Goal: Transaction & Acquisition: Purchase product/service

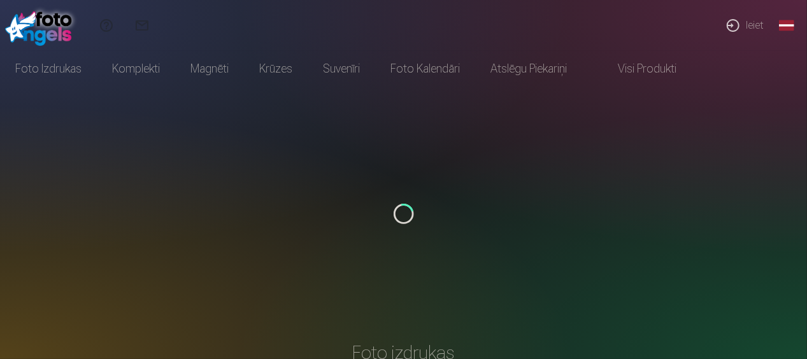
click at [758, 25] on link "Ieiet" at bounding box center [744, 25] width 59 height 51
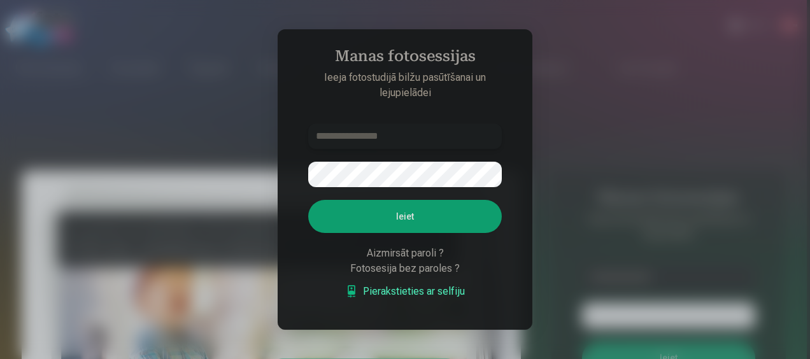
click at [401, 140] on input "text" at bounding box center [405, 136] width 194 height 25
click at [401, 139] on input "text" at bounding box center [405, 136] width 194 height 25
click at [400, 135] on input "text" at bounding box center [405, 136] width 194 height 25
paste input "**********"
type input "**********"
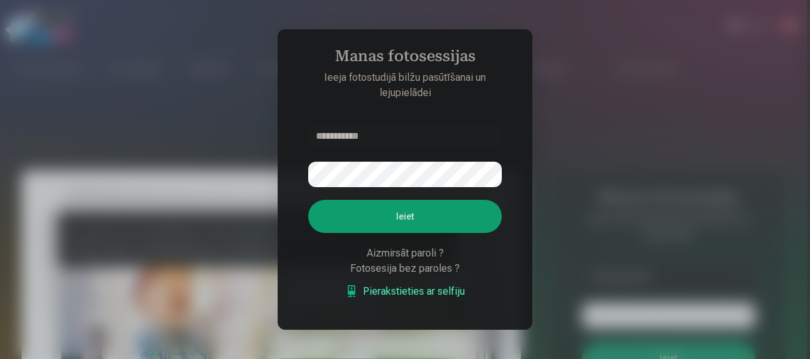
click at [403, 219] on button "Ieiet" at bounding box center [405, 216] width 194 height 33
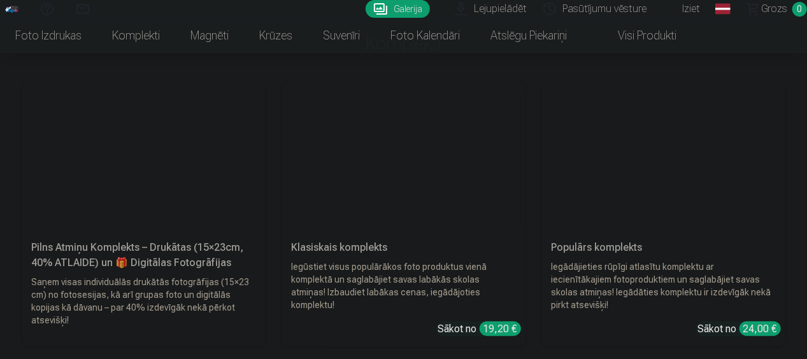
scroll to position [2725, 0]
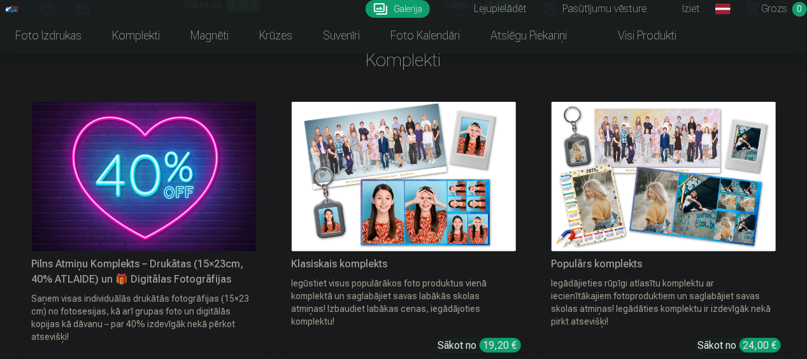
click at [368, 257] on div "Klasiskais komplekts" at bounding box center [404, 264] width 234 height 15
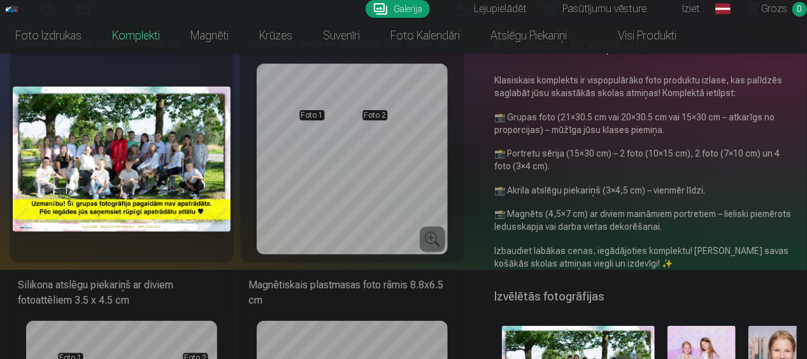
scroll to position [62, 0]
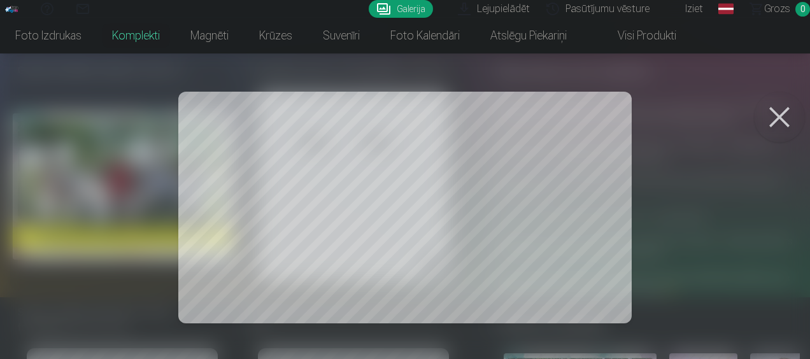
click at [777, 118] on button at bounding box center [779, 117] width 51 height 51
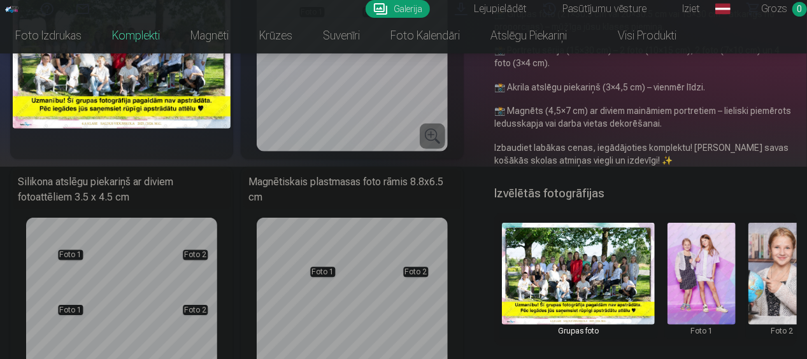
scroll to position [199, 0]
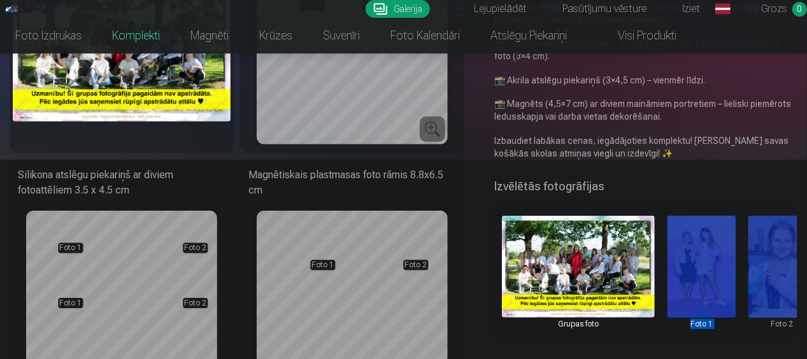
drag, startPoint x: 643, startPoint y: 338, endPoint x: 762, endPoint y: 336, distance: 118.5
click at [762, 336] on div "Grupas foto Foto 1 Foto 2" at bounding box center [645, 273] width 303 height 134
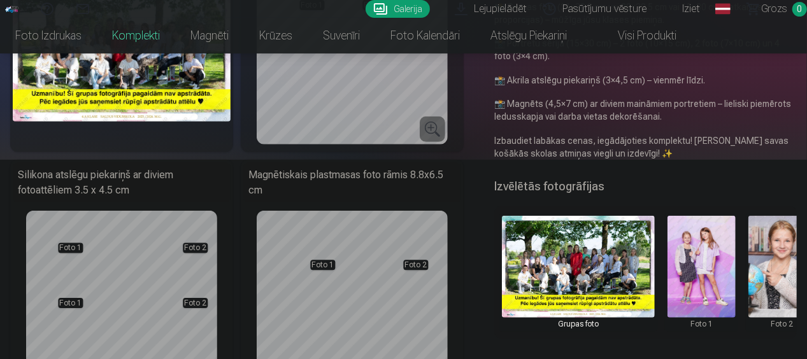
drag, startPoint x: 762, startPoint y: 336, endPoint x: 664, endPoint y: 180, distance: 184.9
click at [664, 180] on div "Izvēlētās fotogrāfijas" at bounding box center [645, 186] width 303 height 23
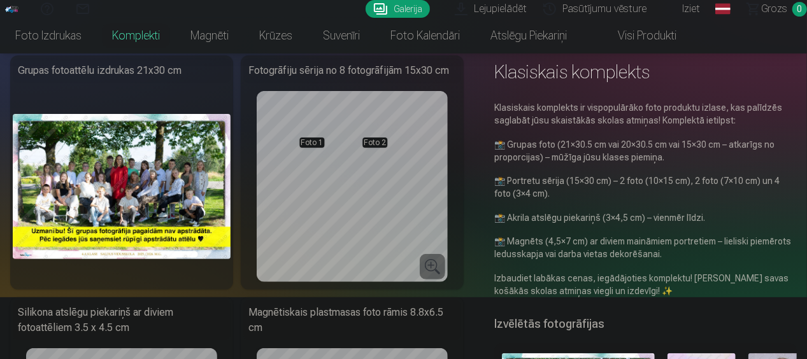
scroll to position [0, 0]
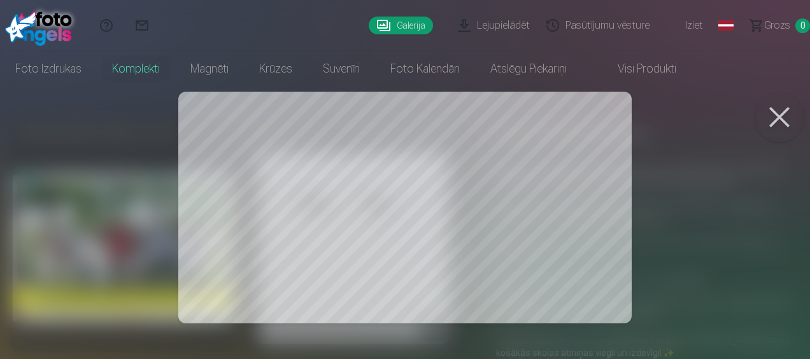
click at [424, 196] on div at bounding box center [405, 179] width 810 height 359
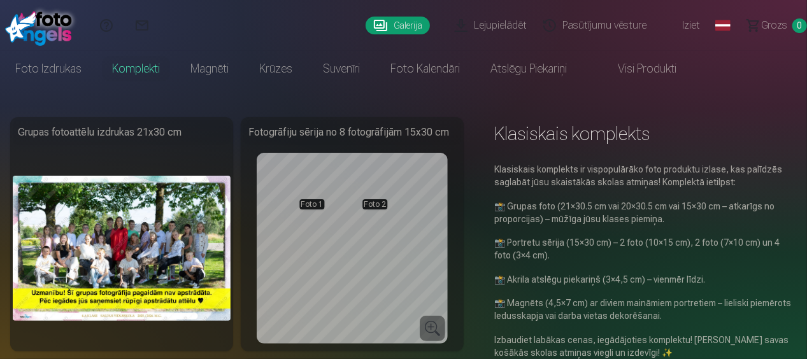
click at [104, 242] on img at bounding box center [122, 248] width 218 height 145
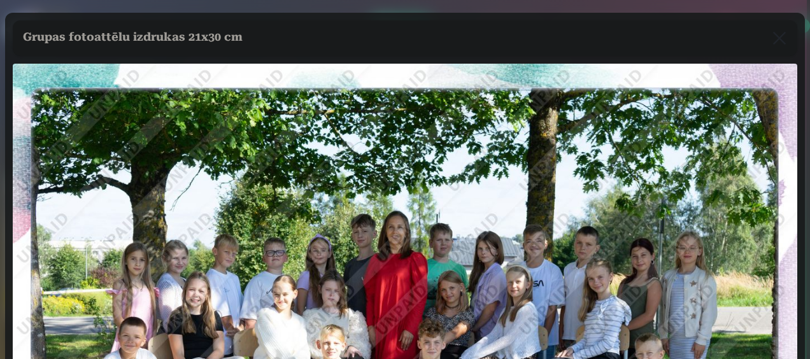
click at [104, 242] on img at bounding box center [405, 326] width 785 height 524
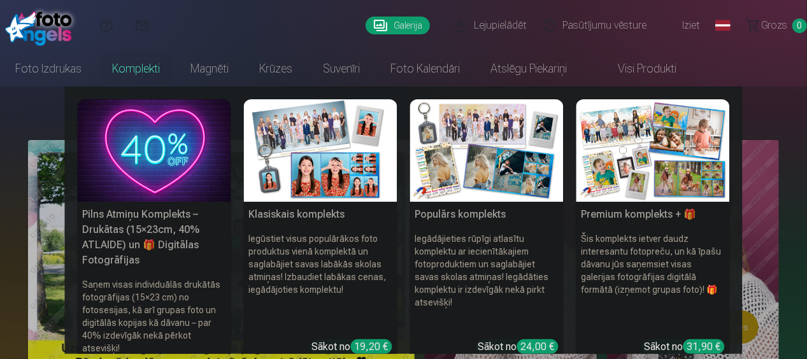
click at [376, 340] on div "19,20 €" at bounding box center [371, 347] width 41 height 15
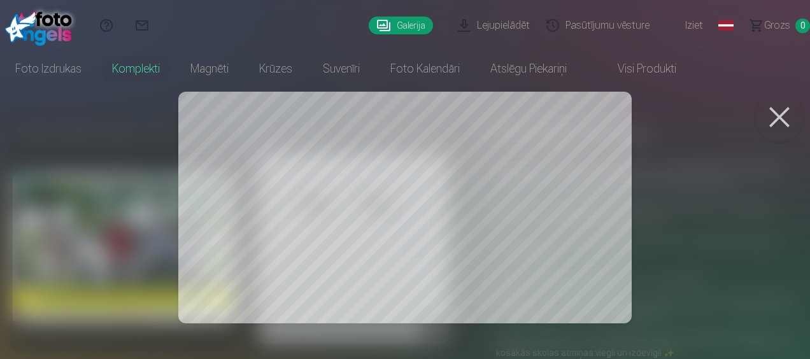
click at [785, 116] on button at bounding box center [779, 117] width 51 height 51
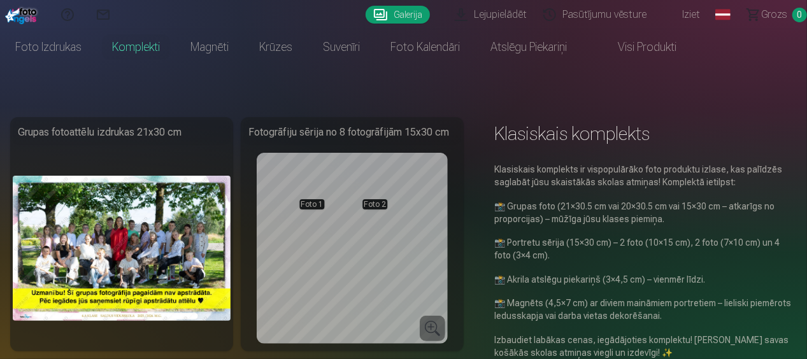
scroll to position [314, 0]
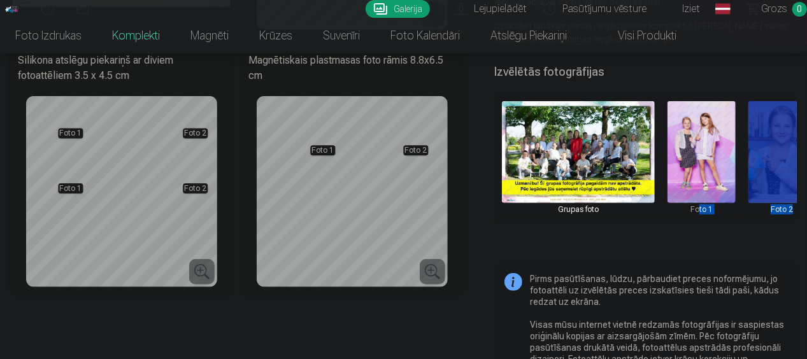
drag, startPoint x: 700, startPoint y: 218, endPoint x: 766, endPoint y: 203, distance: 68.0
click at [766, 203] on div "Grupas foto Foto 1 Foto 2" at bounding box center [645, 158] width 303 height 134
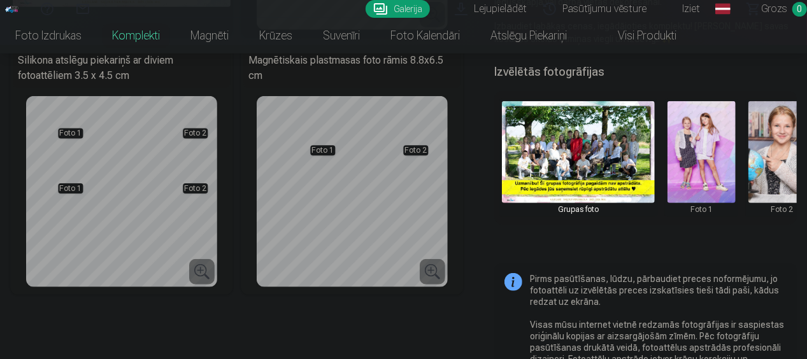
click at [680, 274] on div "Pirms pasūtīšanas, lūdzu, pārbaudiet preces noformējumu, jo fotoattēli uz izvēl…" at bounding box center [645, 325] width 303 height 124
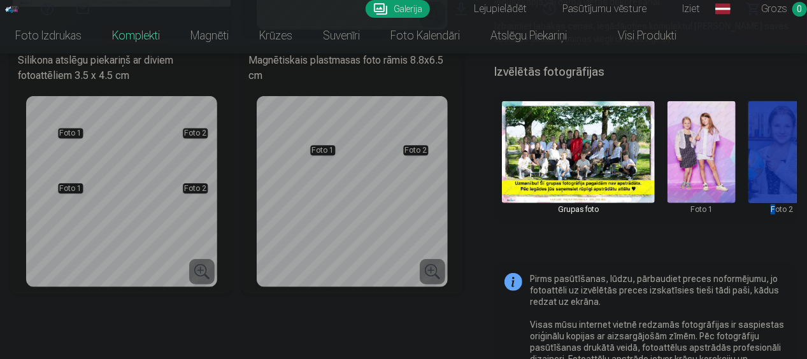
drag, startPoint x: 722, startPoint y: 222, endPoint x: 776, endPoint y: 217, distance: 53.8
click at [776, 217] on div "Grupas foto Foto 1 Foto 2" at bounding box center [645, 158] width 303 height 134
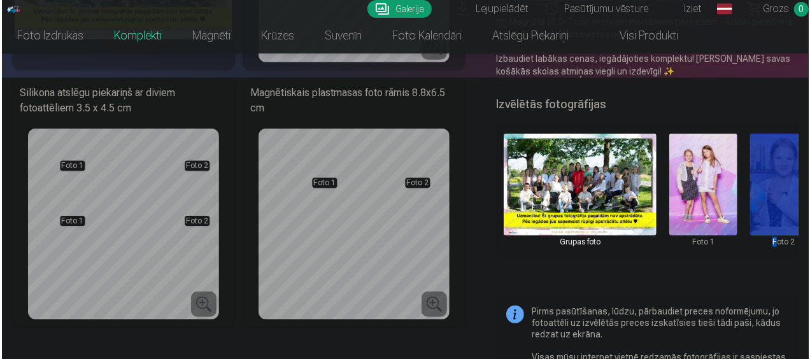
scroll to position [289, 0]
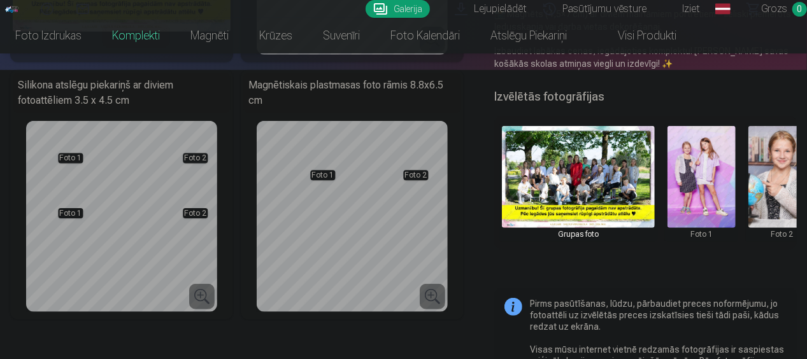
click at [578, 96] on h5 "Izvēlētās fotogrāfijas" at bounding box center [549, 97] width 110 height 18
click at [512, 308] on div "Pirms pasūtīšanas, lūdzu, pārbaudiet preces noformējumu, jo fotoattēli uz izvēl…" at bounding box center [645, 350] width 303 height 124
click at [686, 152] on button at bounding box center [702, 182] width 68 height 113
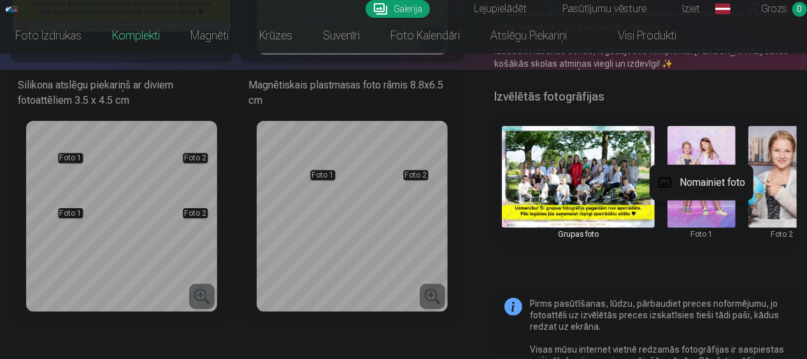
click at [776, 150] on div at bounding box center [403, 179] width 807 height 359
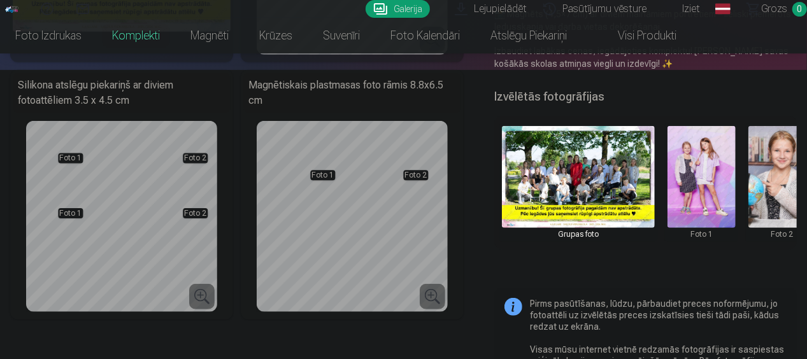
click at [776, 150] on button at bounding box center [783, 182] width 68 height 113
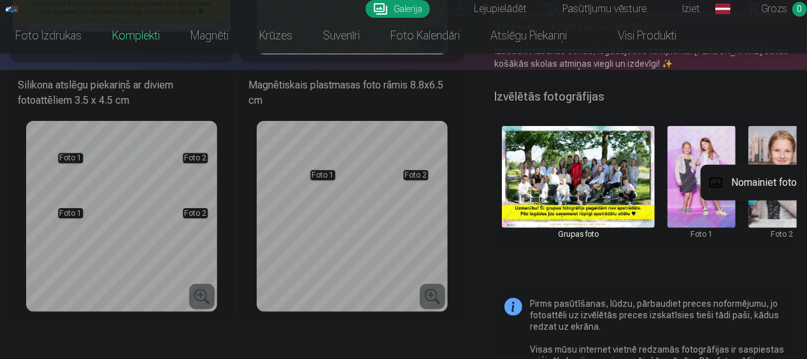
click at [767, 187] on button "Nomainiet foto" at bounding box center [753, 183] width 104 height 36
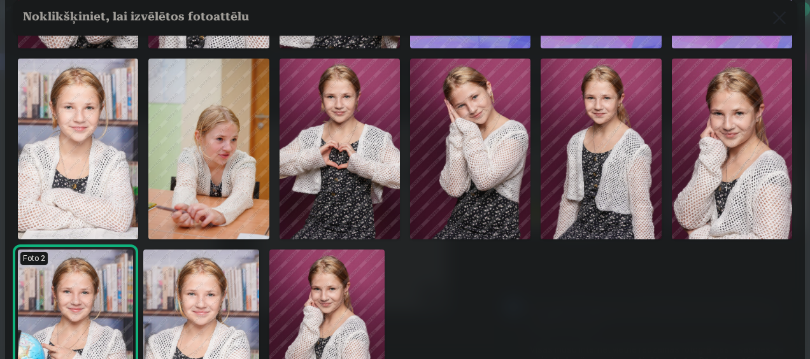
scroll to position [204, 0]
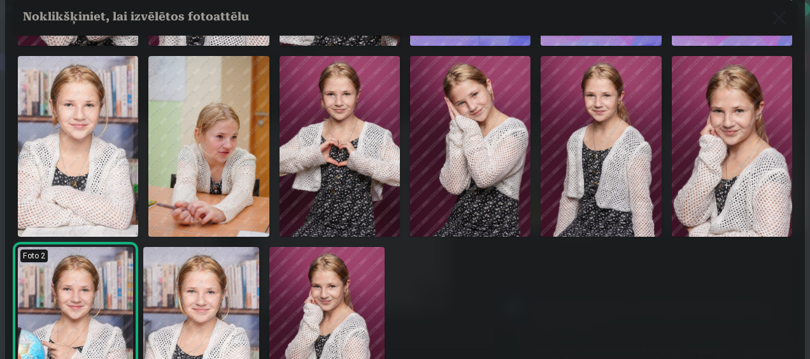
click at [62, 203] on img at bounding box center [78, 146] width 120 height 181
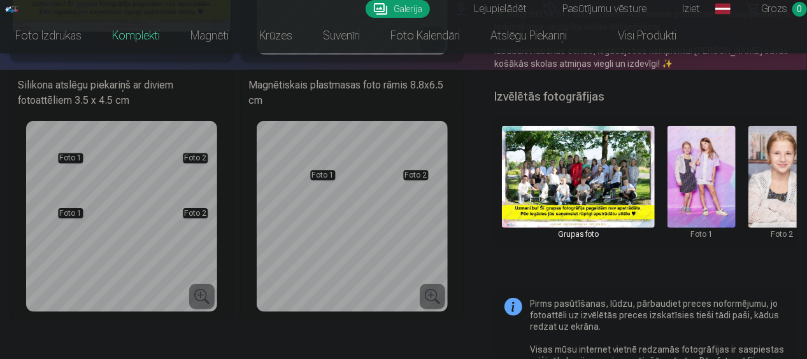
click at [715, 180] on button at bounding box center [702, 182] width 68 height 113
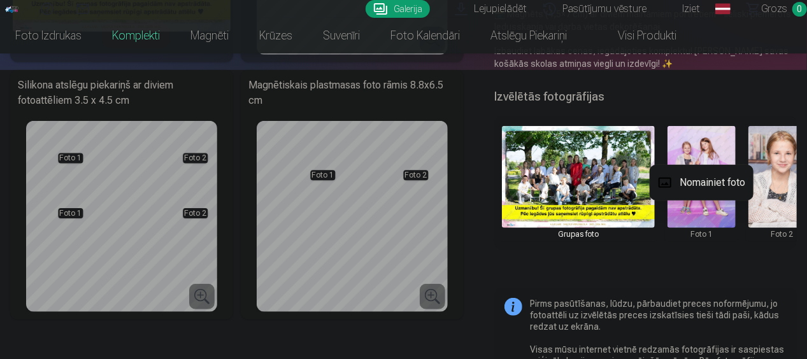
click at [715, 180] on button "Nomainiet foto" at bounding box center [702, 183] width 104 height 36
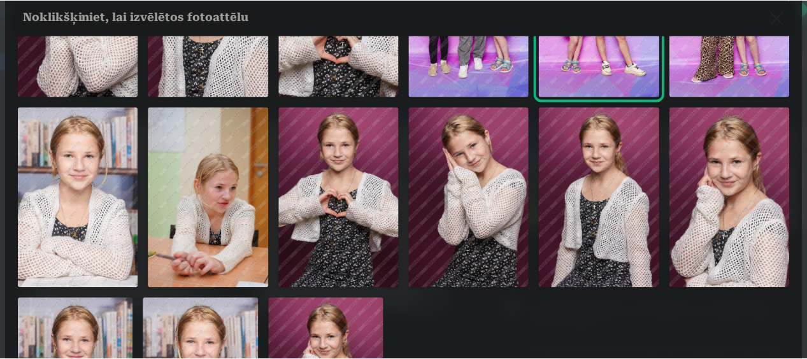
scroll to position [178, 0]
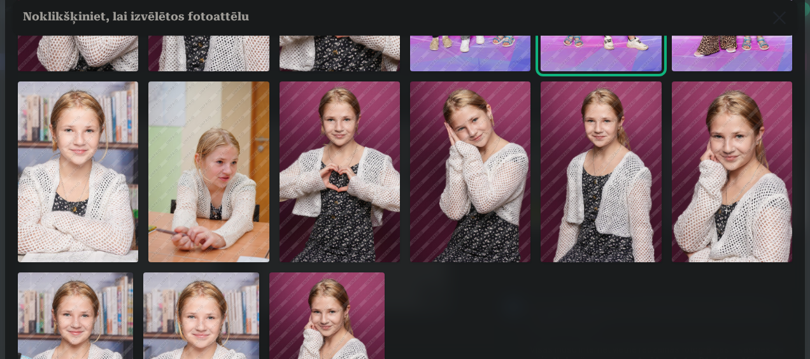
click at [595, 199] on img at bounding box center [601, 172] width 120 height 181
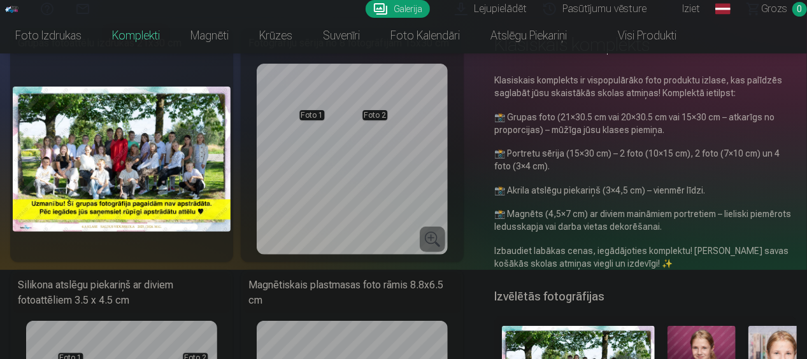
scroll to position [75, 0]
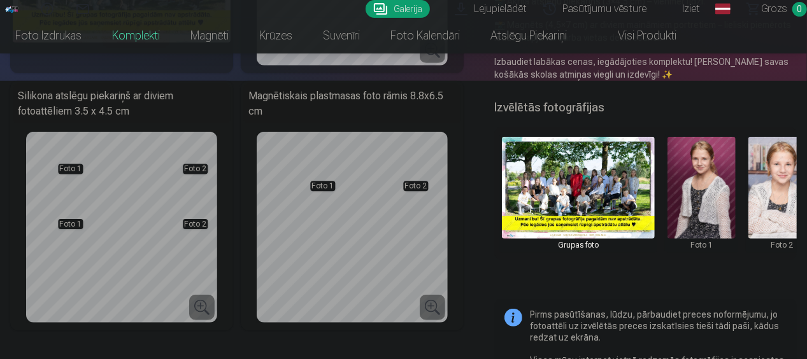
scroll to position [279, 0]
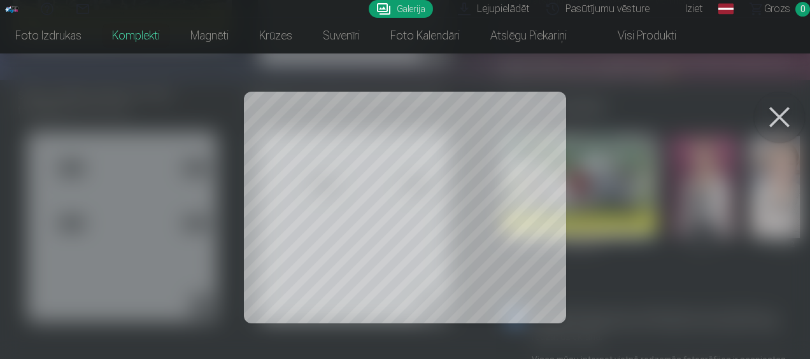
click at [786, 112] on button at bounding box center [779, 117] width 51 height 51
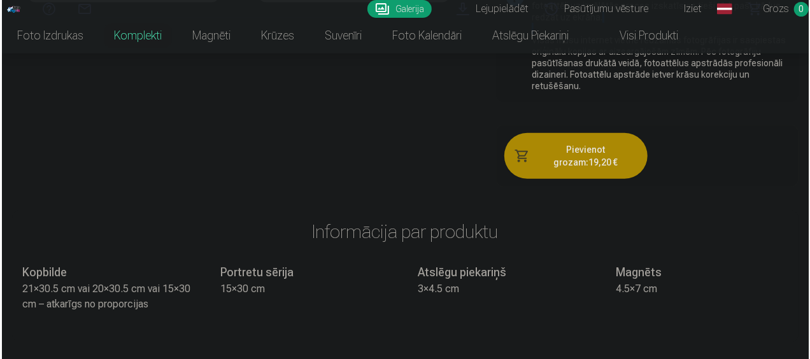
scroll to position [591, 0]
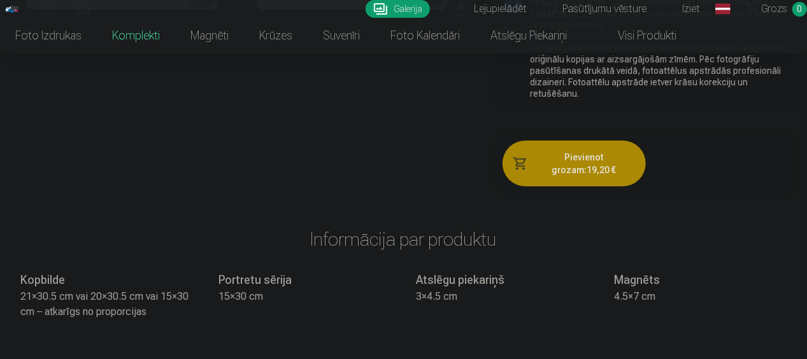
click at [621, 164] on button "Pievienot grozam : 19,20 €" at bounding box center [574, 164] width 143 height 46
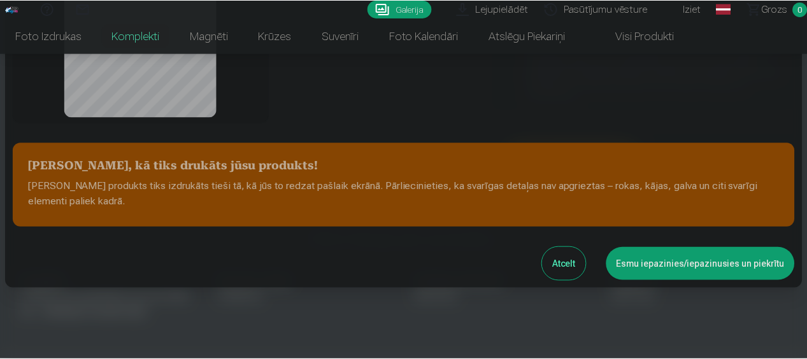
scroll to position [308, 0]
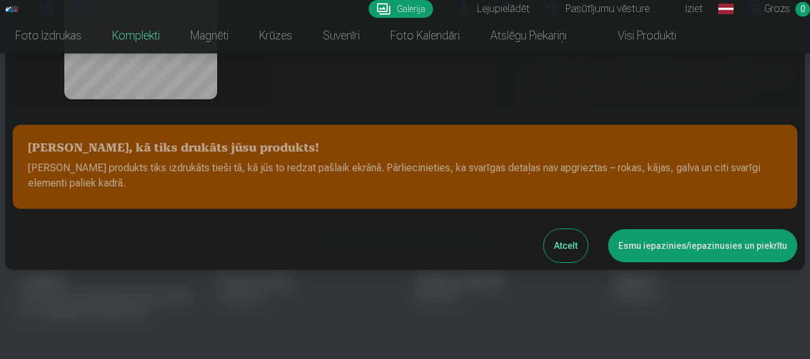
click at [645, 248] on button "Esmu iepazinies/iepazinusies un piekrītu" at bounding box center [702, 245] width 189 height 33
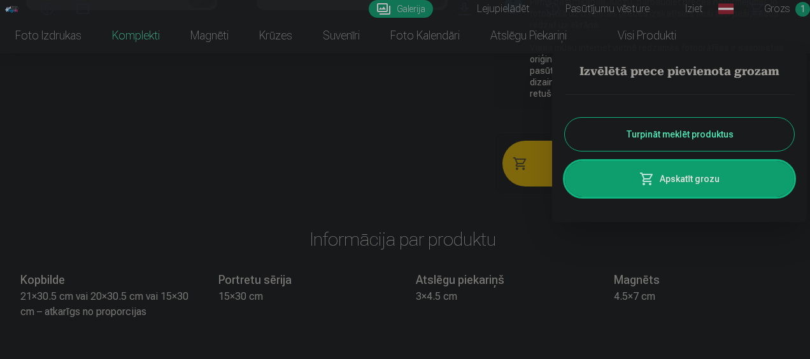
click at [688, 140] on button "Turpināt meklēt produktus" at bounding box center [679, 134] width 229 height 33
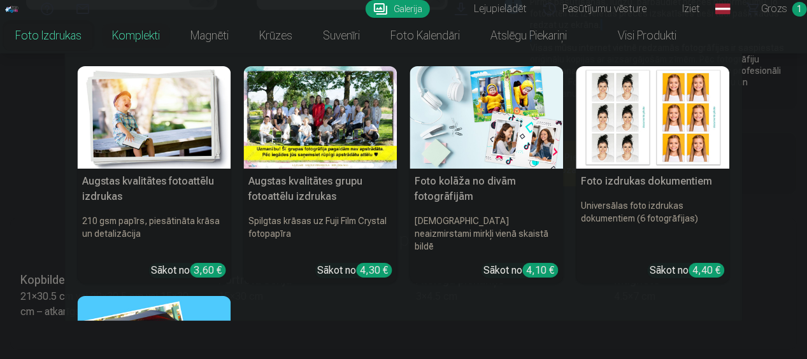
click at [69, 34] on link "Foto izdrukas" at bounding box center [48, 36] width 97 height 36
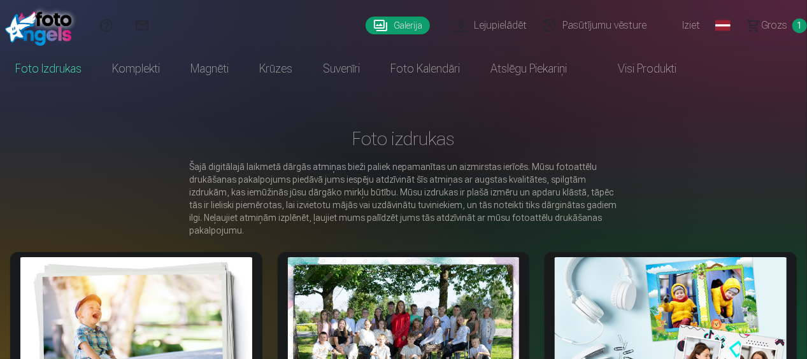
drag, startPoint x: 806, startPoint y: 39, endPoint x: 812, endPoint y: 66, distance: 27.5
click at [807, 66] on html "Palīdzības centrs Sazinies ar mums Galerija Lejupielādēt Pasūtījumu vēsture Izi…" at bounding box center [403, 179] width 807 height 359
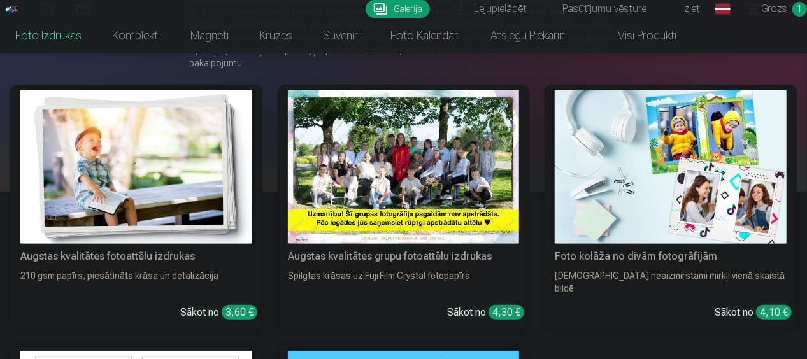
scroll to position [168, 0]
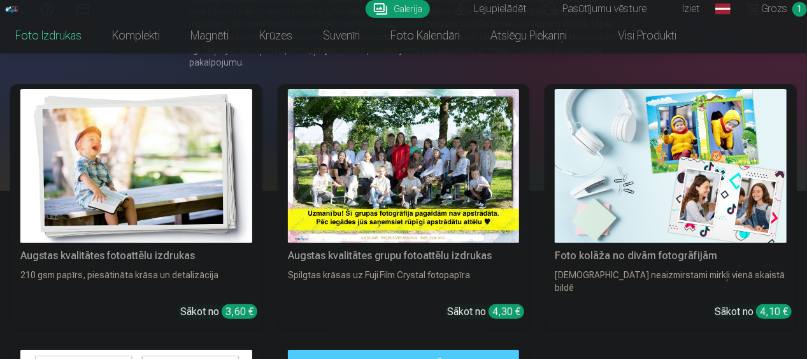
click at [124, 212] on img at bounding box center [136, 166] width 232 height 154
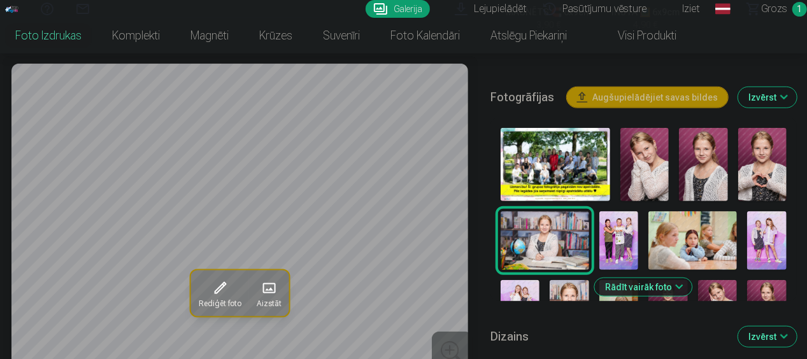
scroll to position [415, 0]
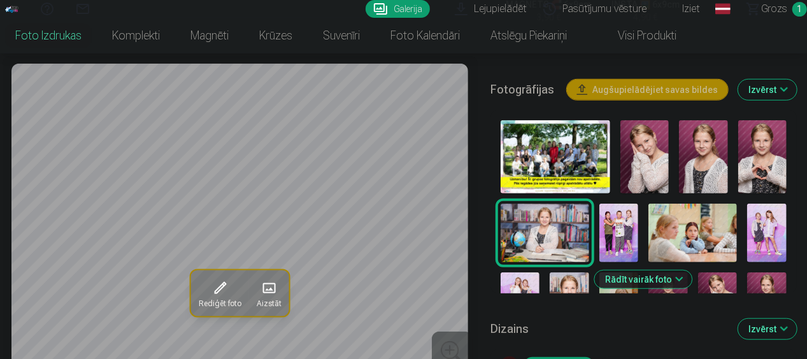
click at [623, 237] on img at bounding box center [619, 233] width 39 height 59
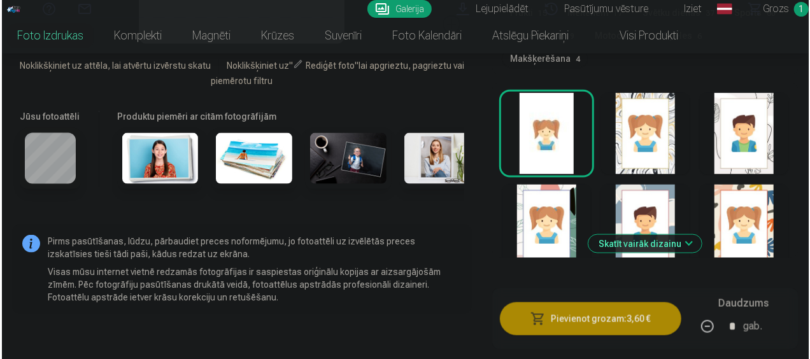
scroll to position [866, 0]
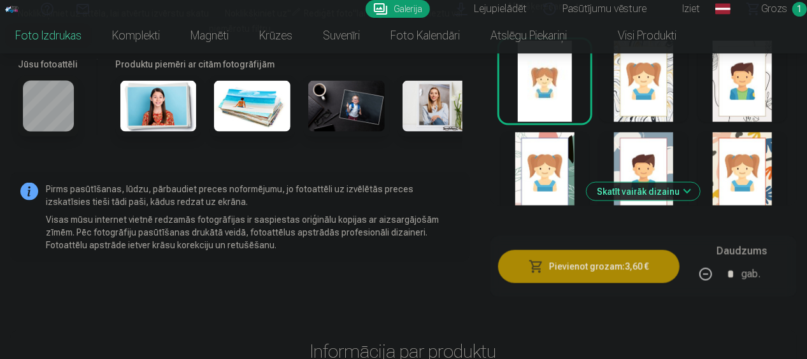
click at [578, 266] on button "Pievienot grozam : 3,60 €" at bounding box center [589, 266] width 182 height 33
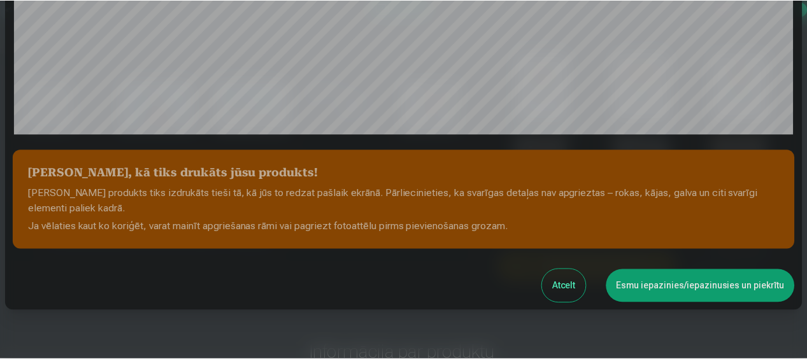
scroll to position [512, 0]
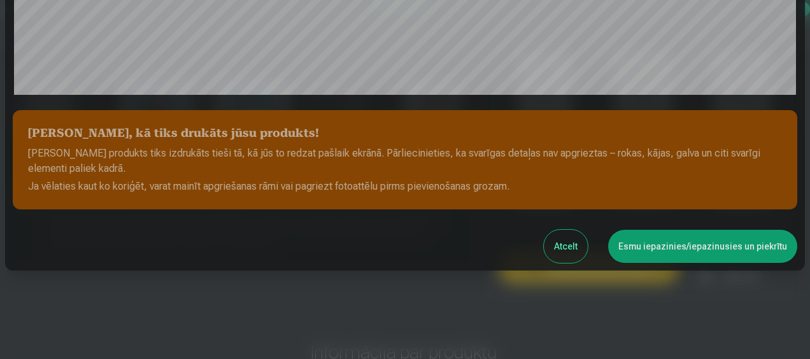
click at [675, 241] on button "Esmu iepazinies/iepazinusies un piekrītu" at bounding box center [702, 246] width 189 height 33
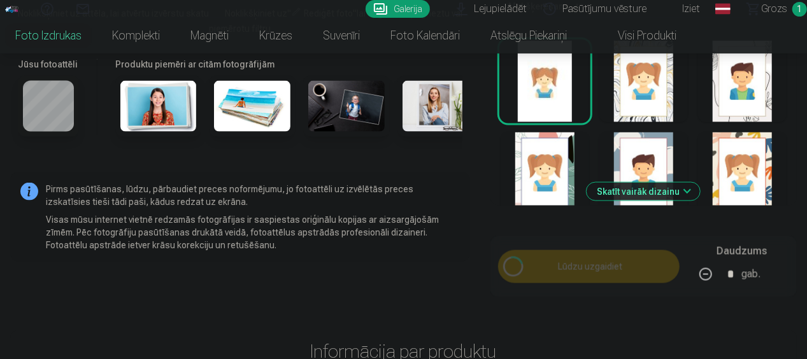
scroll to position [510, 0]
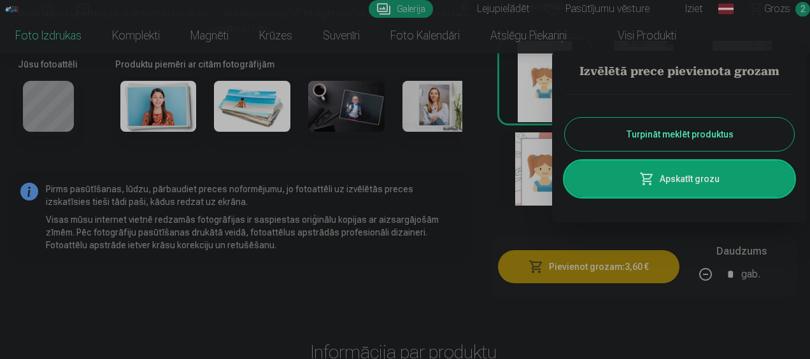
click at [684, 137] on button "Turpināt meklēt produktus" at bounding box center [679, 134] width 229 height 33
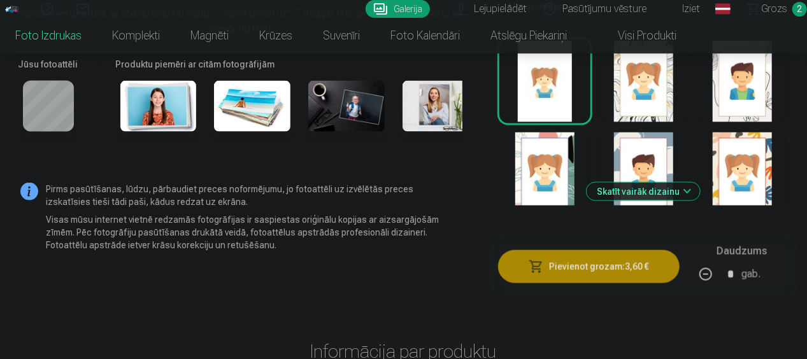
drag, startPoint x: 807, startPoint y: 71, endPoint x: 808, endPoint y: 55, distance: 16.0
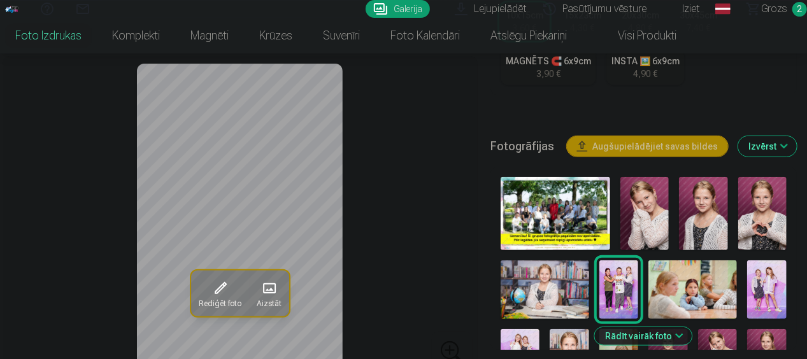
scroll to position [382, 0]
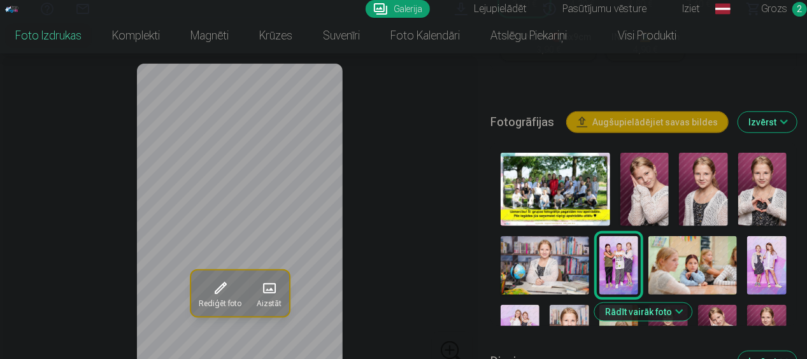
click at [767, 262] on img at bounding box center [766, 265] width 39 height 59
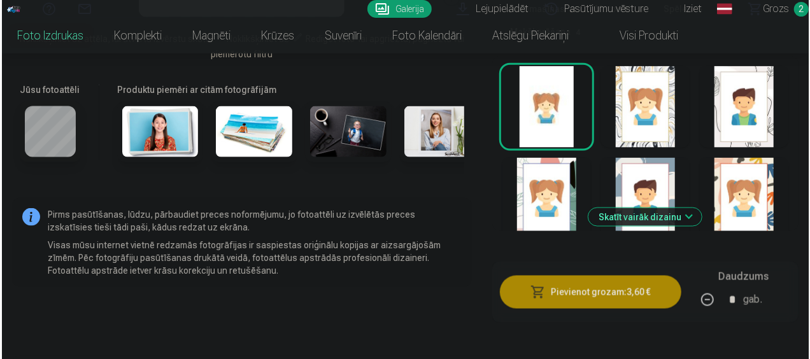
scroll to position [866, 0]
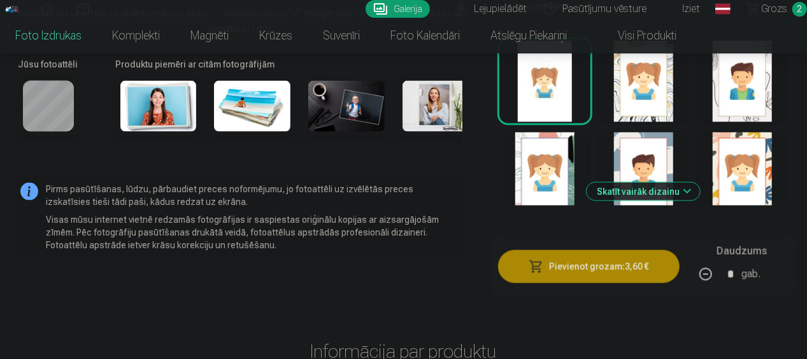
click at [573, 264] on button "Pievienot grozam : 3,60 €" at bounding box center [589, 266] width 182 height 33
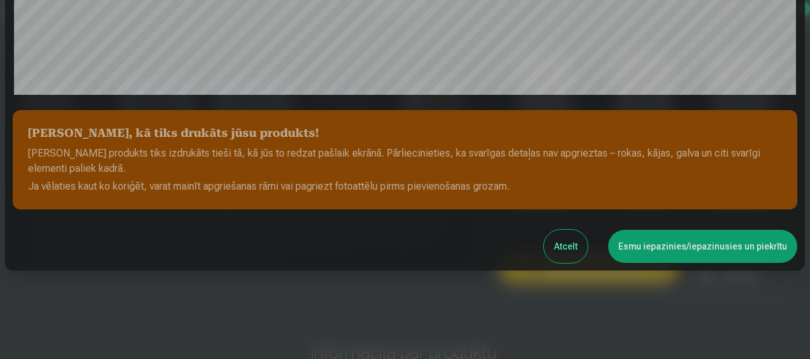
scroll to position [512, 0]
click at [651, 246] on button "Esmu iepazinies/iepazinusies un piekrītu" at bounding box center [702, 246] width 189 height 33
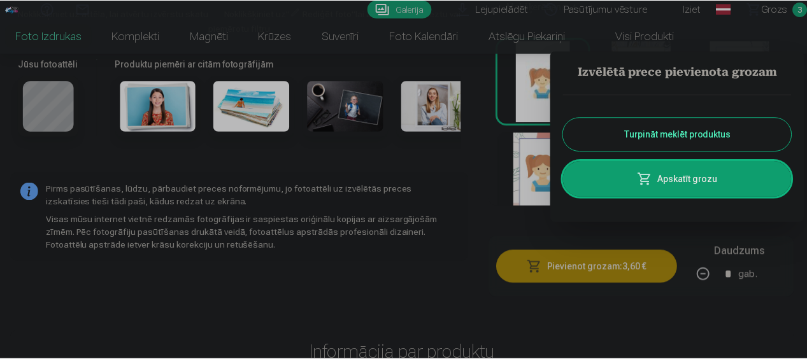
scroll to position [510, 0]
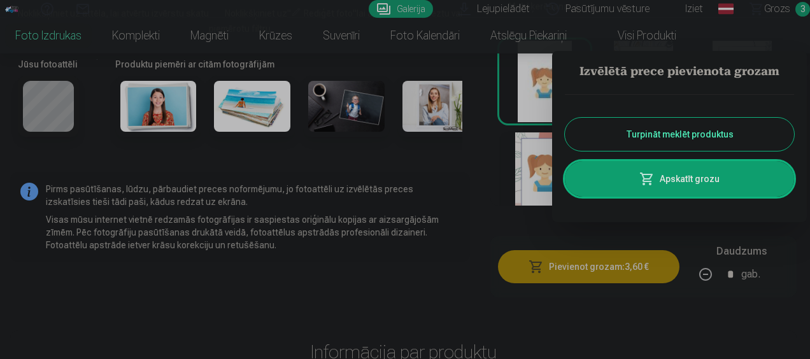
click at [687, 133] on button "Turpināt meklēt produktus" at bounding box center [679, 134] width 229 height 33
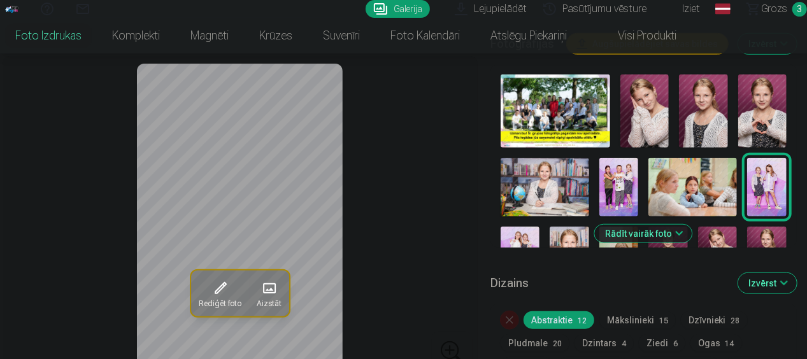
scroll to position [459, 0]
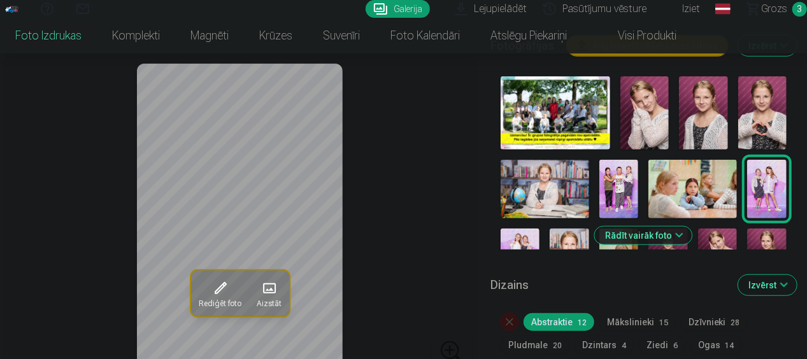
click at [679, 238] on button "Rādīt vairāk foto" at bounding box center [643, 236] width 97 height 18
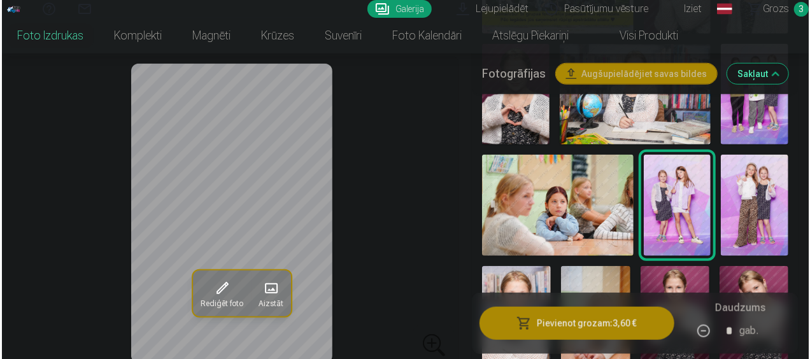
scroll to position [612, 0]
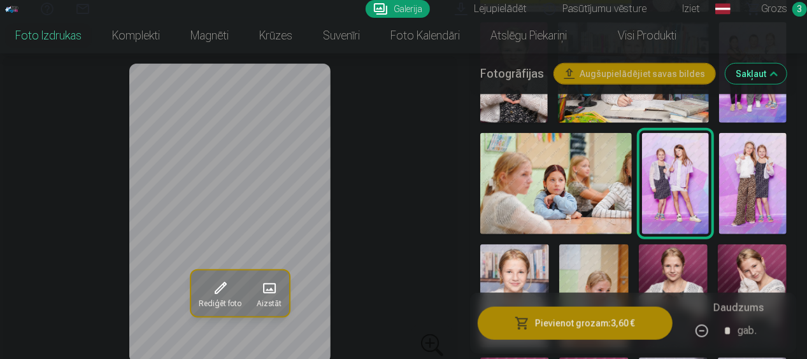
click at [760, 195] on img at bounding box center [753, 183] width 68 height 101
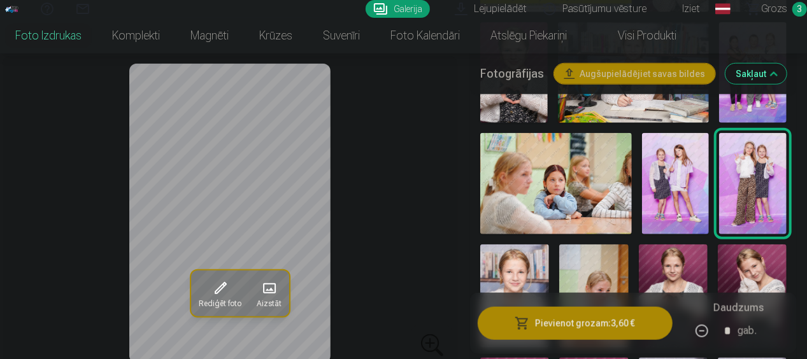
click at [597, 333] on button "Pievienot grozam : 3,60 €" at bounding box center [575, 323] width 195 height 33
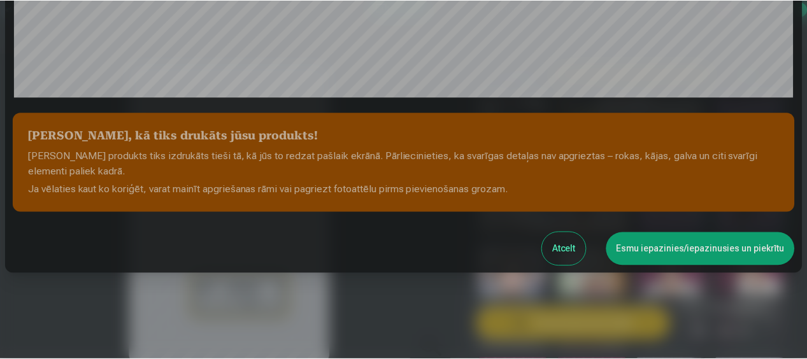
scroll to position [512, 0]
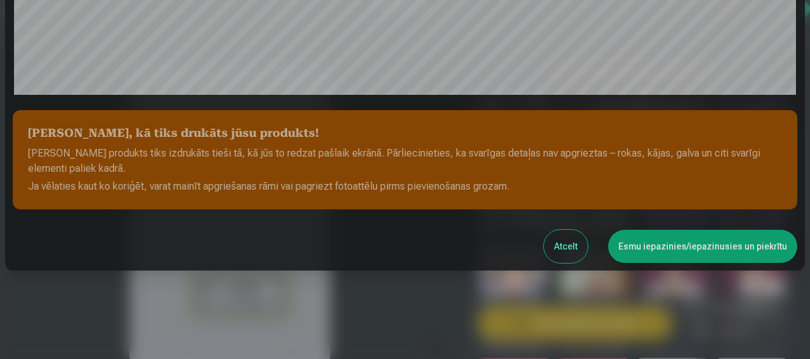
click at [663, 248] on button "Esmu iepazinies/iepazinusies un piekrītu" at bounding box center [702, 246] width 189 height 33
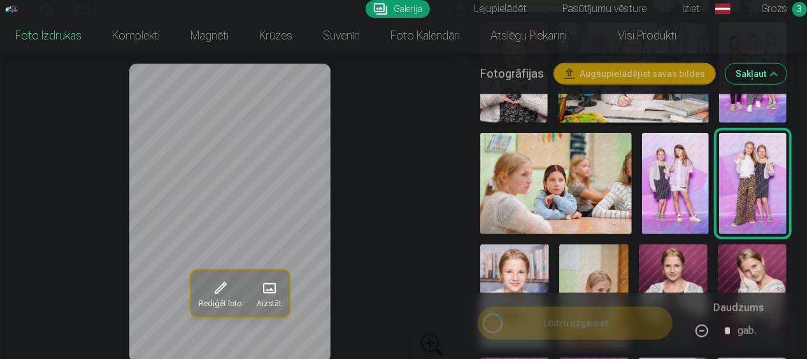
scroll to position [510, 0]
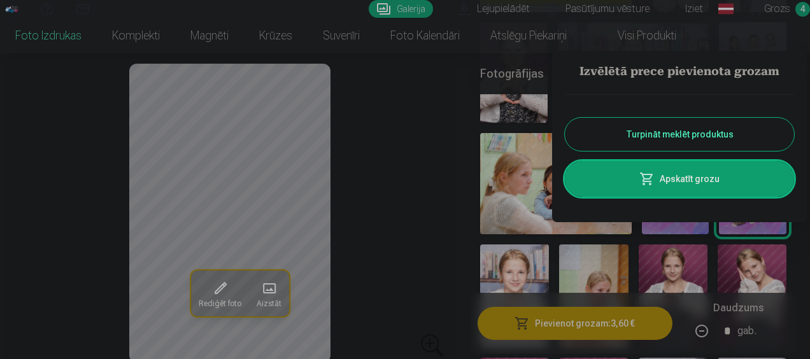
click at [682, 135] on button "Turpināt meklēt produktus" at bounding box center [679, 134] width 229 height 33
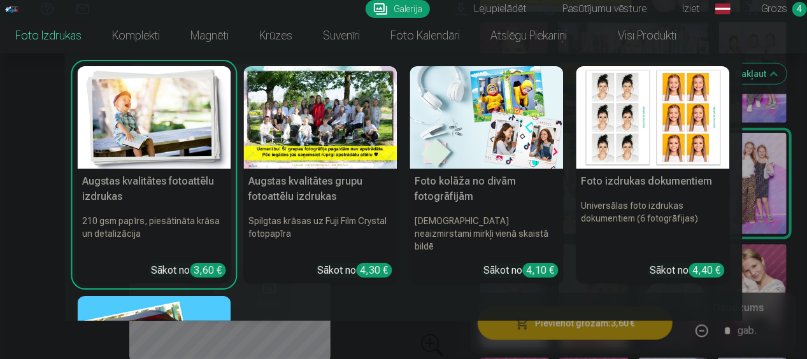
click at [45, 32] on link "Foto izdrukas" at bounding box center [48, 36] width 97 height 36
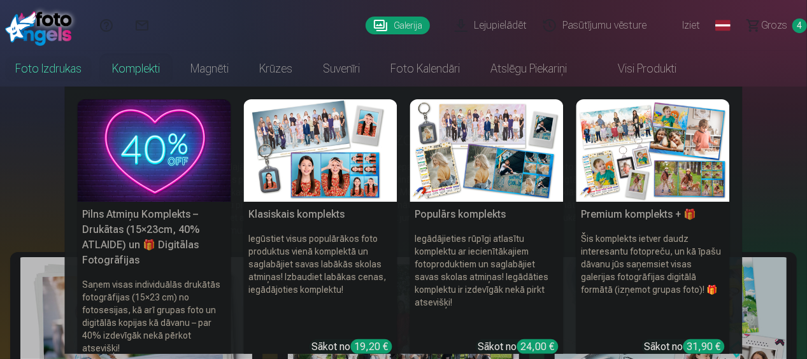
click at [140, 71] on link "Komplekti" at bounding box center [136, 69] width 78 height 36
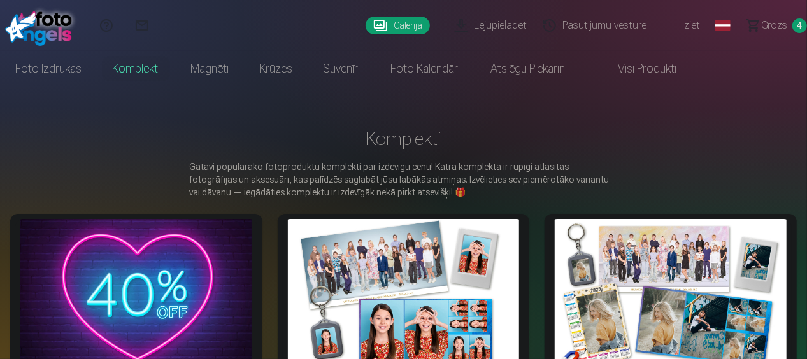
click at [637, 67] on link "Visi produkti" at bounding box center [637, 69] width 110 height 36
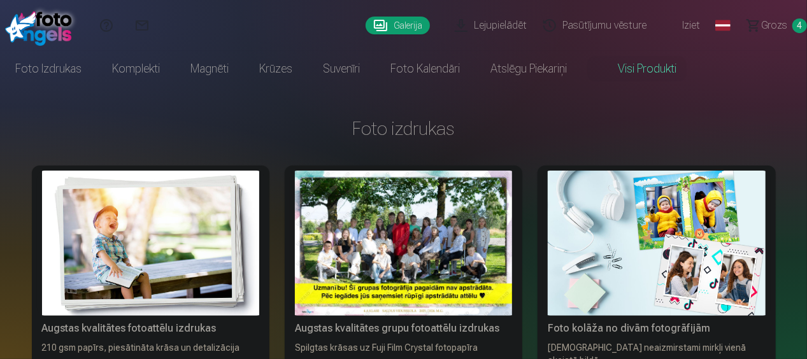
click at [405, 27] on link "Galerija" at bounding box center [398, 26] width 64 height 18
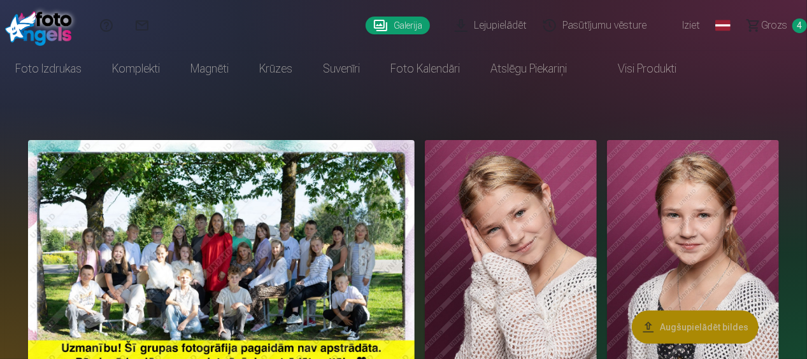
click at [510, 32] on link "Lejupielādēt" at bounding box center [493, 25] width 89 height 51
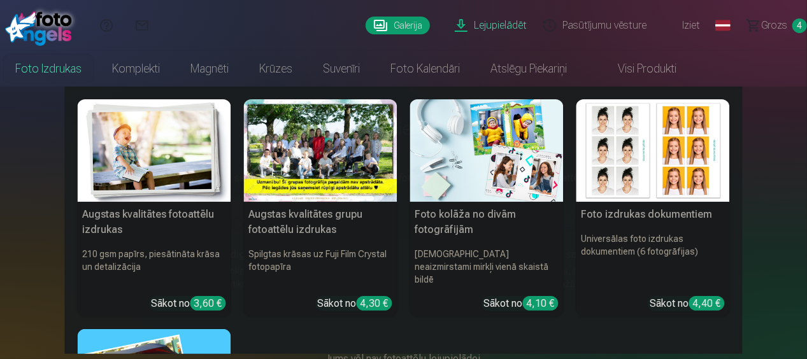
click at [45, 68] on link "Foto izdrukas" at bounding box center [48, 69] width 97 height 36
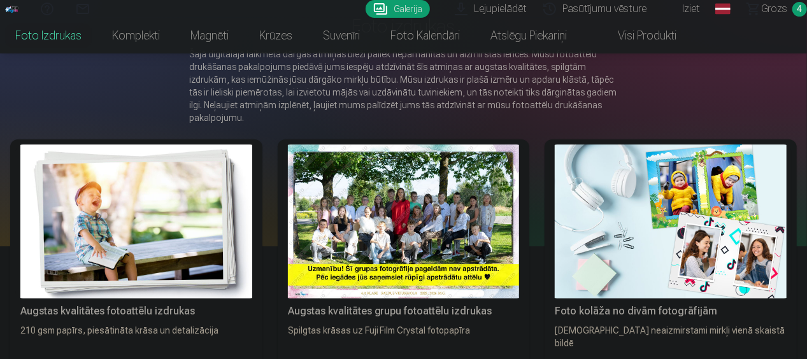
scroll to position [120, 0]
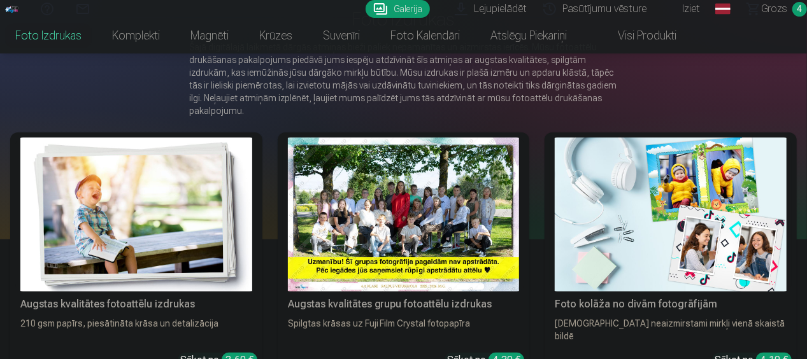
click at [666, 226] on img at bounding box center [671, 215] width 232 height 154
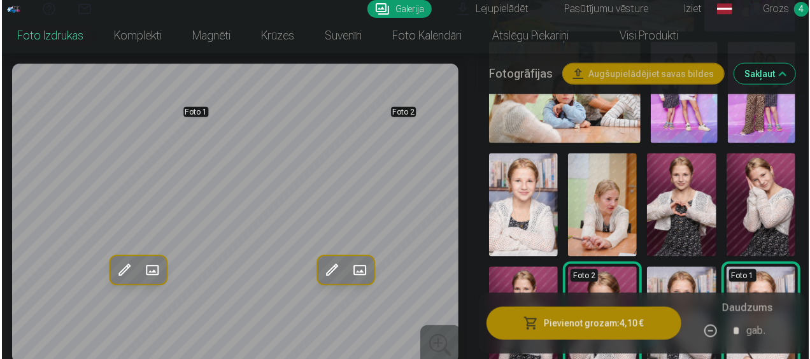
scroll to position [736, 0]
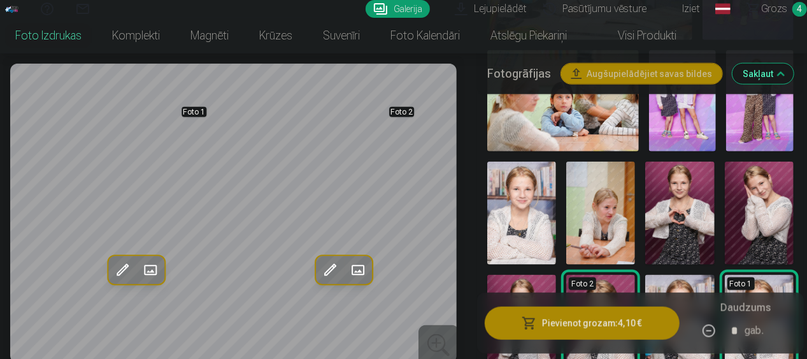
click at [673, 197] on img at bounding box center [679, 213] width 69 height 103
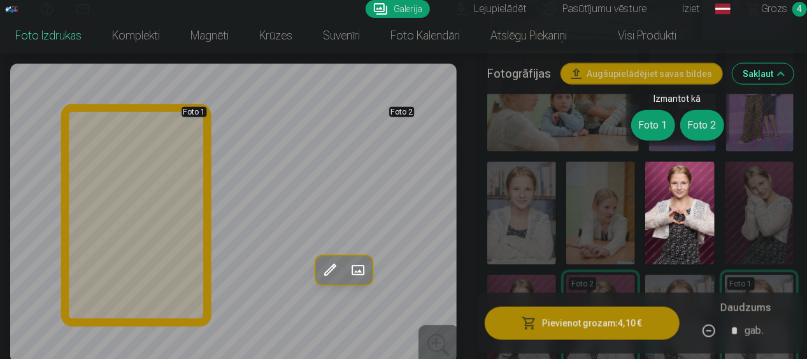
click at [647, 132] on button "Foto 1" at bounding box center [653, 125] width 44 height 31
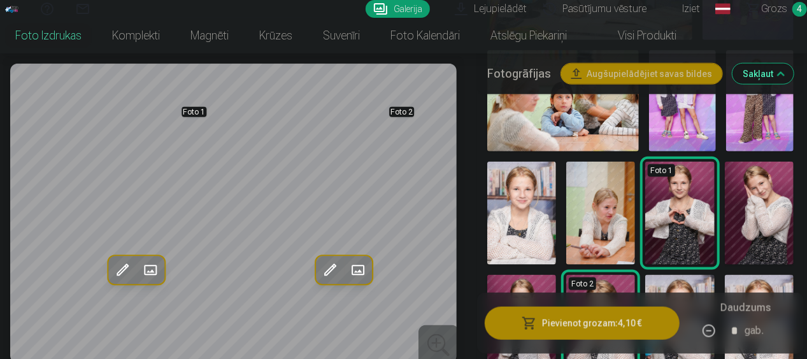
click at [586, 319] on button "Pievienot grozam : 4,10 €" at bounding box center [582, 323] width 195 height 33
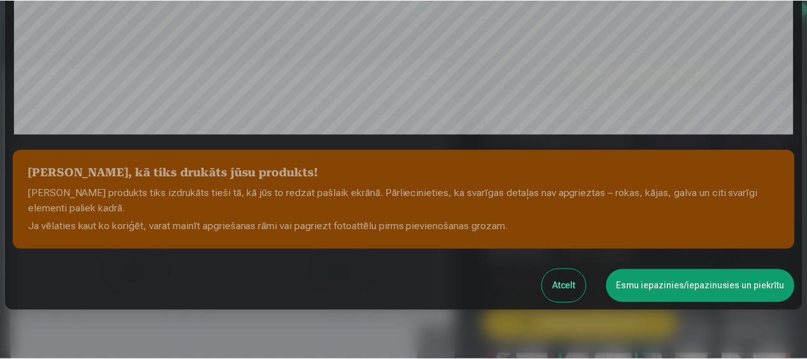
scroll to position [512, 0]
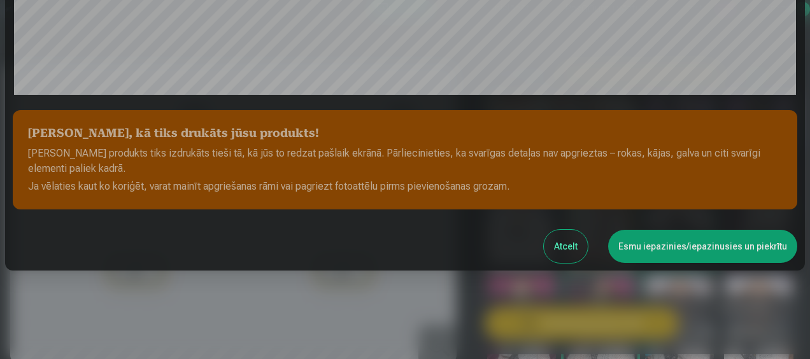
click at [691, 254] on button "Esmu iepazinies/iepazinusies un piekrītu" at bounding box center [702, 246] width 189 height 33
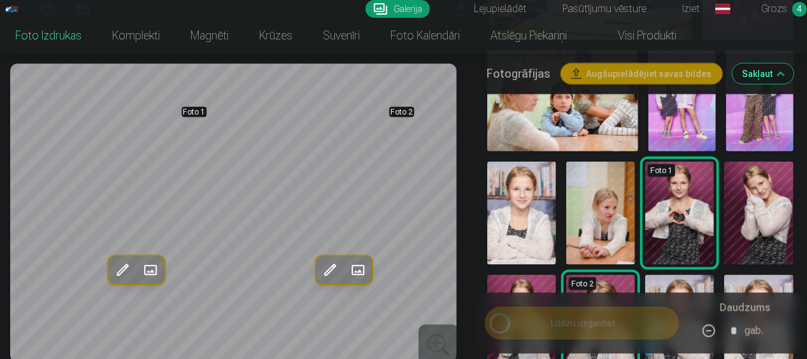
scroll to position [510, 0]
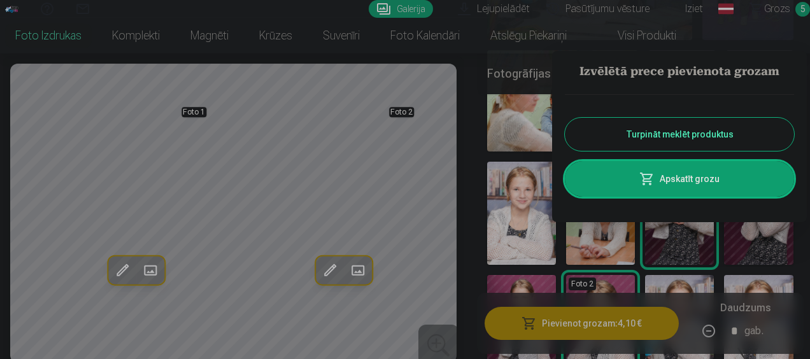
click at [684, 138] on button "Turpināt meklēt produktus" at bounding box center [679, 134] width 229 height 33
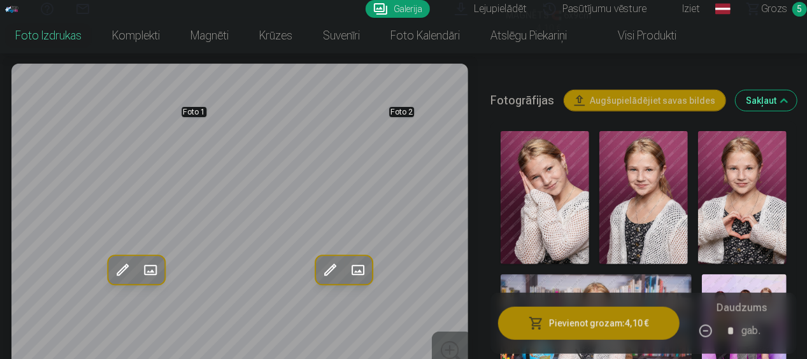
scroll to position [359, 0]
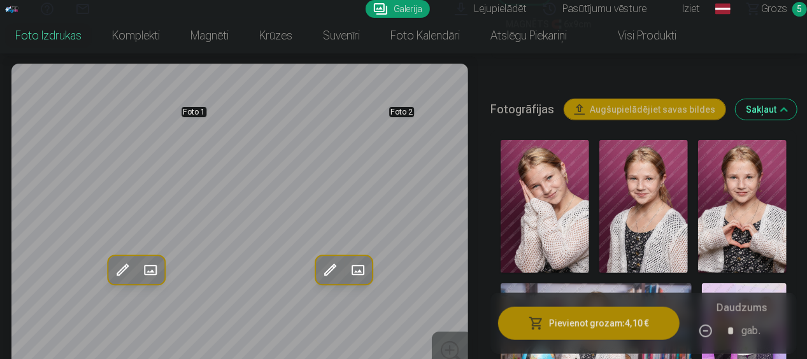
click at [776, 10] on span "Grozs" at bounding box center [774, 8] width 26 height 15
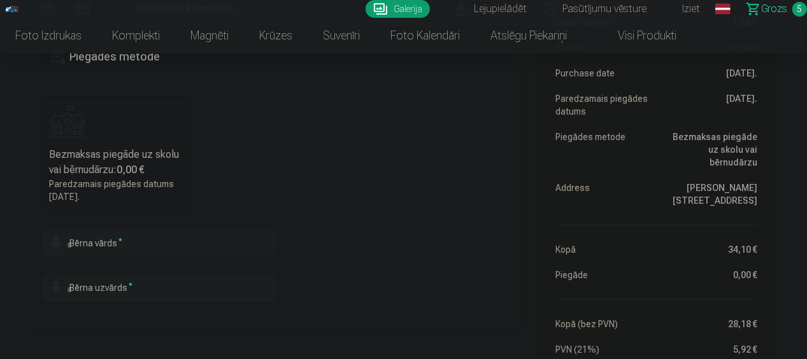
scroll to position [320, 0]
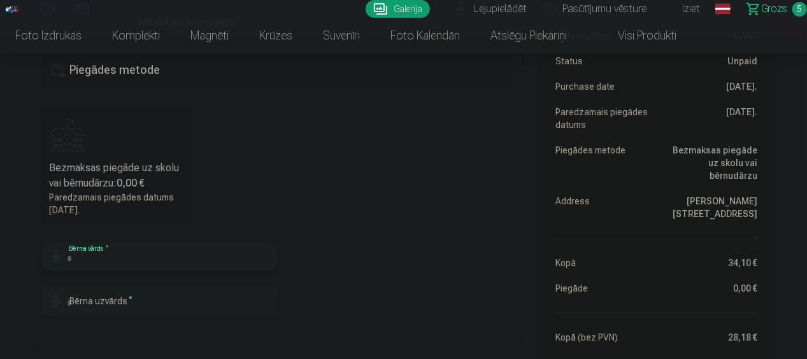
click at [155, 257] on input "text" at bounding box center [159, 256] width 235 height 29
type input "******"
click at [147, 308] on input "text" at bounding box center [159, 301] width 235 height 29
type input "********"
click at [463, 280] on fieldset "Piegādes metode Bezmaksas piegāde uz skolu vai bērnudārzu : 0,00 € Paredzamais …" at bounding box center [277, 197] width 491 height 303
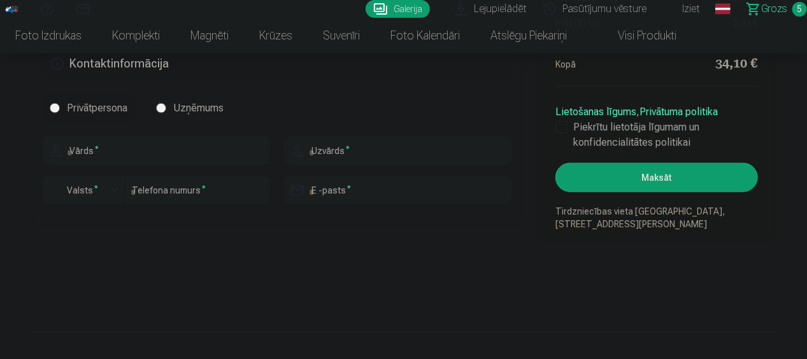
scroll to position [633, 0]
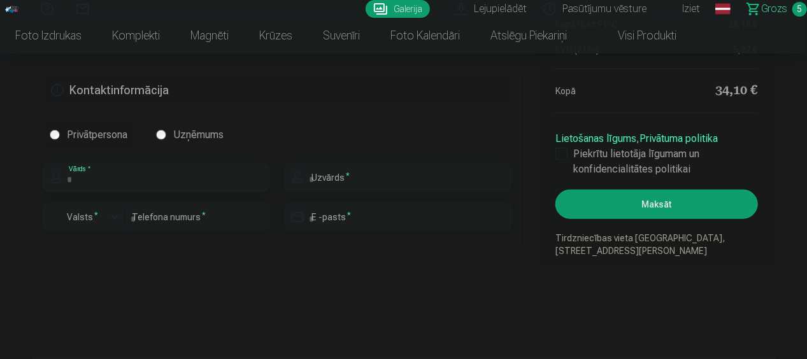
click at [153, 176] on input "text" at bounding box center [156, 177] width 229 height 29
click at [159, 178] on input "text" at bounding box center [156, 177] width 229 height 29
type input "******"
click at [361, 178] on input "text" at bounding box center [398, 177] width 229 height 29
type input "********"
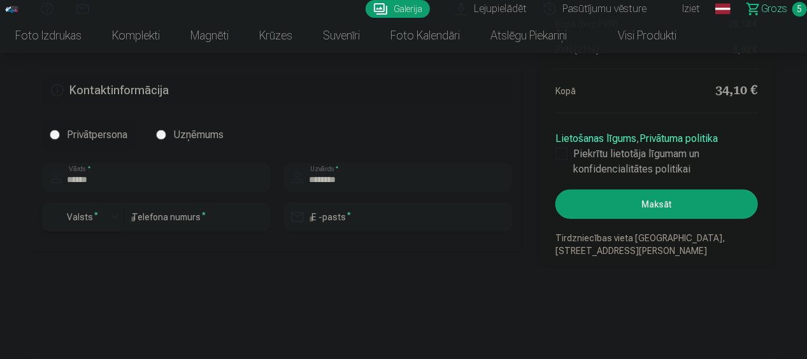
click at [92, 214] on label "Valsts *" at bounding box center [82, 217] width 41 height 13
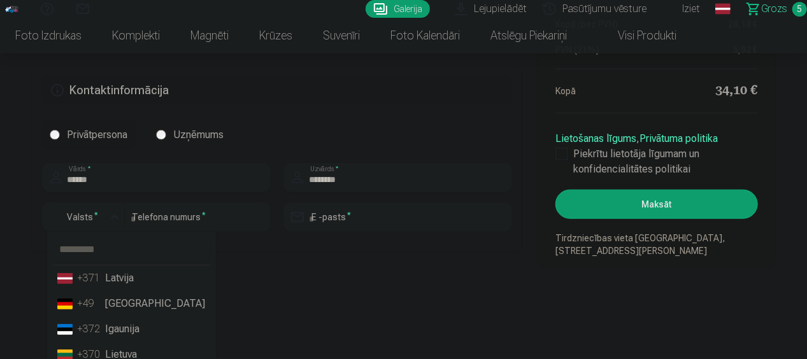
click at [133, 274] on li "+371 Latvija" at bounding box center [131, 278] width 159 height 25
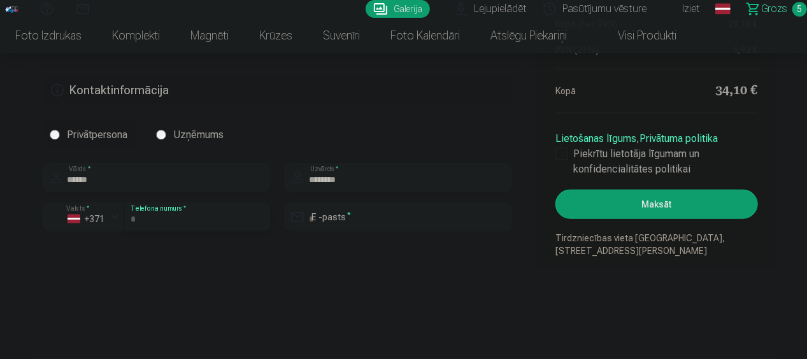
click at [168, 217] on input "number" at bounding box center [198, 217] width 146 height 29
type input "********"
click at [399, 215] on input "email" at bounding box center [398, 217] width 229 height 29
type input "**********"
click at [677, 210] on button "Maksāt" at bounding box center [657, 204] width 202 height 29
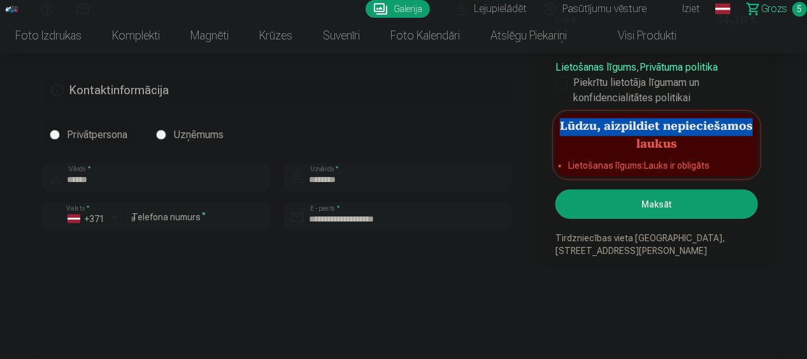
drag, startPoint x: 807, startPoint y: 62, endPoint x: 807, endPoint y: 32, distance: 30.0
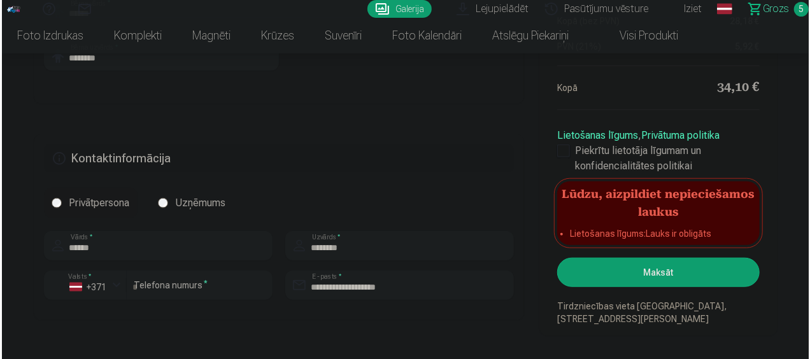
scroll to position [551, 0]
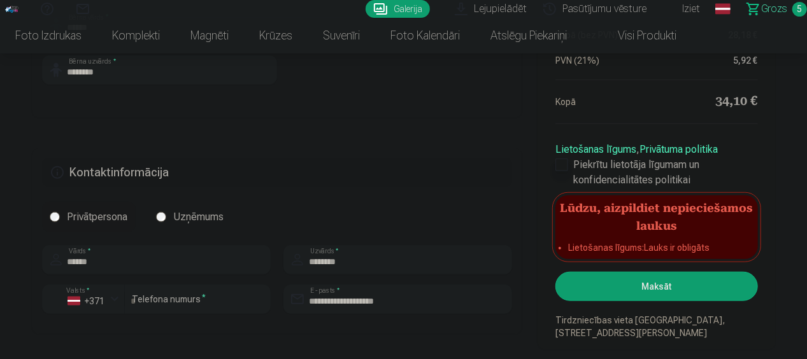
click at [564, 165] on div at bounding box center [562, 165] width 13 height 13
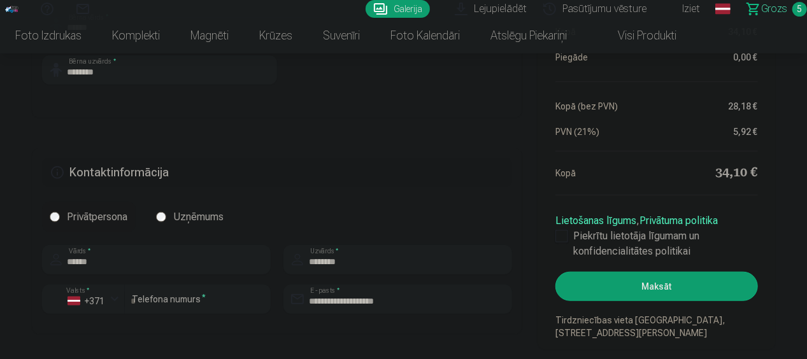
click at [615, 285] on button "Maksāt" at bounding box center [657, 286] width 202 height 29
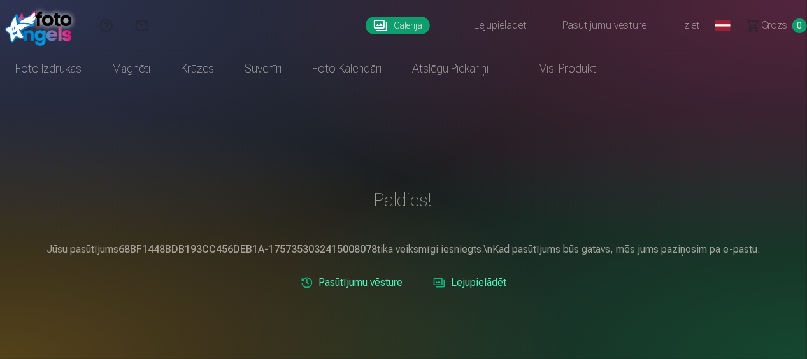
click at [495, 25] on link "Lejupielādēt" at bounding box center [493, 25] width 89 height 51
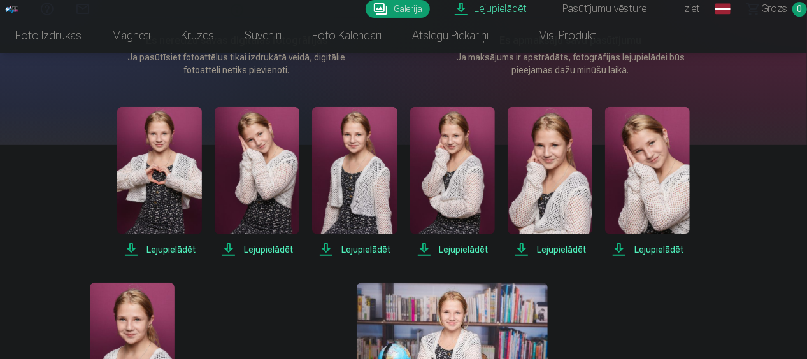
scroll to position [226, 0]
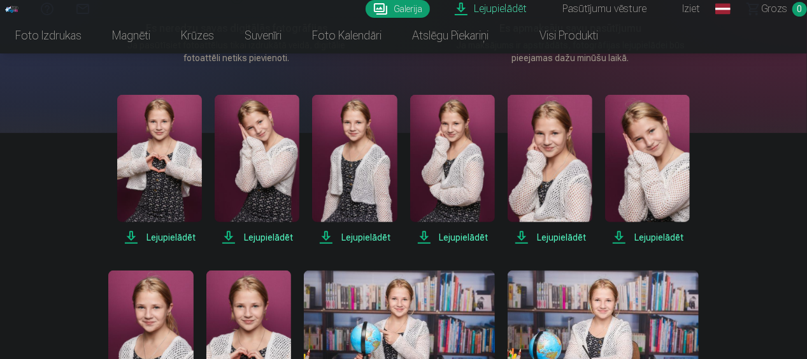
click at [164, 234] on span "Lejupielādēt" at bounding box center [159, 237] width 85 height 15
click at [278, 234] on span "Lejupielādēt" at bounding box center [257, 237] width 85 height 15
click at [380, 237] on span "Lejupielādēt" at bounding box center [354, 237] width 85 height 15
click at [465, 240] on span "Lejupielādēt" at bounding box center [452, 237] width 85 height 15
click at [557, 237] on span "Lejupielādēt" at bounding box center [550, 237] width 85 height 15
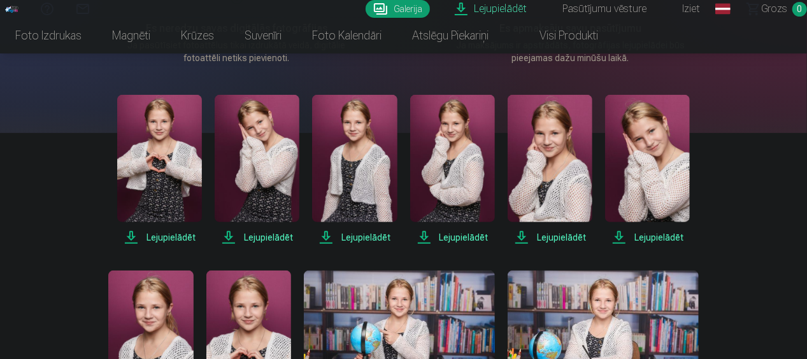
click at [652, 240] on span "Lejupielādēt" at bounding box center [647, 237] width 85 height 15
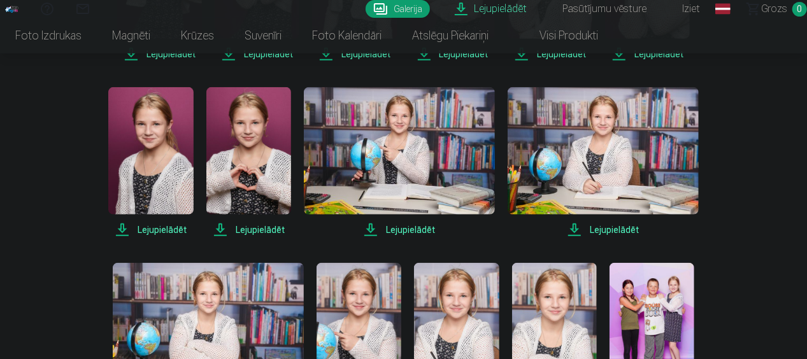
scroll to position [412, 0]
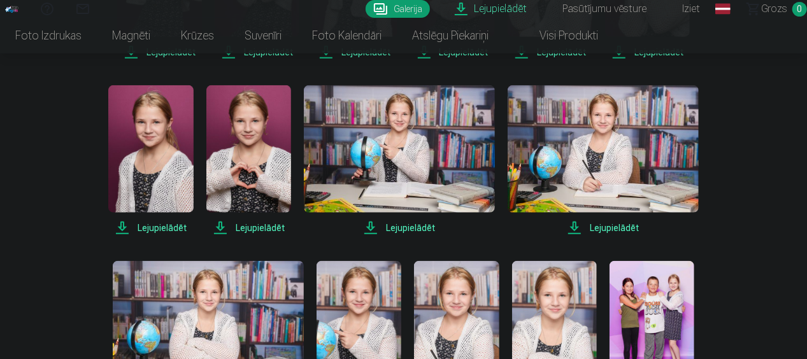
click at [157, 229] on span "Lejupielādēt" at bounding box center [150, 227] width 85 height 15
click at [254, 226] on span "Lejupielādēt" at bounding box center [248, 227] width 85 height 15
click at [404, 227] on span "Lejupielādēt" at bounding box center [399, 227] width 191 height 15
click at [475, 238] on div "Lejupielādēt Lejupielādēt Lejupielādēt Lejupielādēt Lejupielādēt Lejupielādēt L…" at bounding box center [403, 185] width 637 height 550
click at [617, 224] on span "Lejupielādēt" at bounding box center [603, 227] width 191 height 15
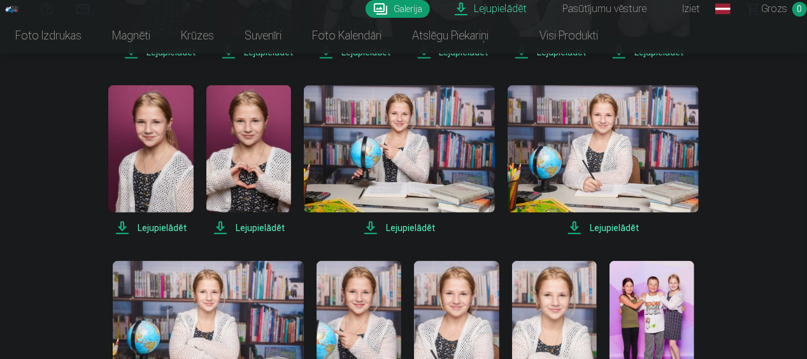
click at [753, 166] on div "Lejupielādēt Šajā sadaļā jūs varat lejupielādēt dāvināto fotoattēlu un iegādāto…" at bounding box center [404, 229] width 765 height 1283
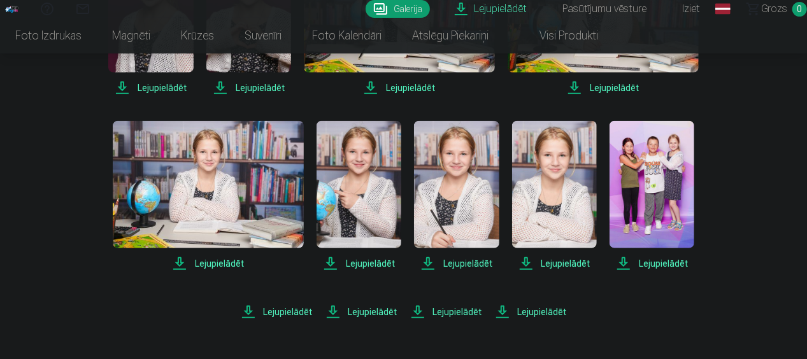
scroll to position [573, 0]
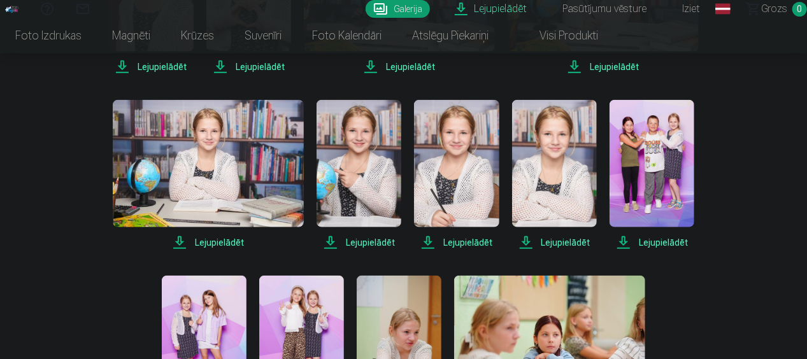
click at [219, 245] on span "Lejupielādēt" at bounding box center [208, 242] width 191 height 15
click at [368, 241] on span "Lejupielādēt" at bounding box center [359, 242] width 85 height 15
click at [464, 240] on span "Lejupielādēt" at bounding box center [456, 242] width 85 height 15
click at [483, 252] on div "Lejupielādēt Lejupielādēt Lejupielādēt Lejupielādēt Lejupielādēt Lejupielādēt L…" at bounding box center [403, 87] width 637 height 678
click at [563, 242] on span "Lejupielādēt" at bounding box center [554, 242] width 85 height 15
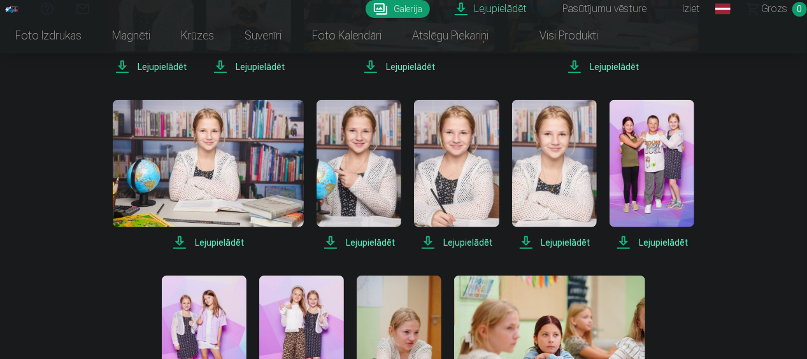
click at [775, 216] on div "Lejupielādēt Šajā sadaļā jūs varat lejupielādēt dāvināto fotoattēlu un iegādāto…" at bounding box center [404, 132] width 765 height 1411
click at [668, 246] on span "Lejupielādēt" at bounding box center [652, 242] width 85 height 15
click at [666, 240] on span "Lejupielādēt" at bounding box center [652, 242] width 85 height 15
click at [765, 215] on div "Lejupielādēt Šajā sadaļā jūs varat lejupielādēt dāvināto fotoattēlu un iegādāto…" at bounding box center [404, 132] width 765 height 1411
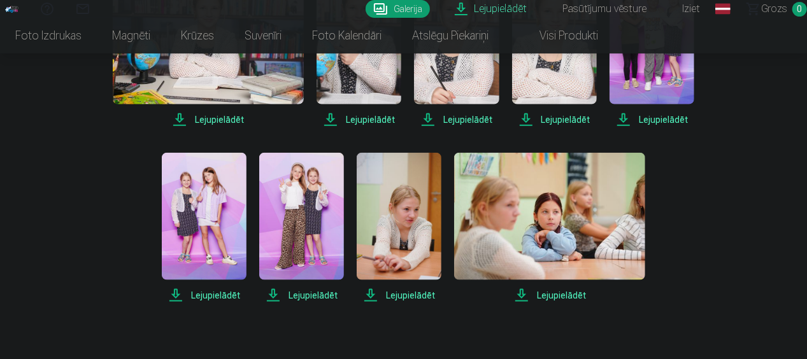
scroll to position [701, 0]
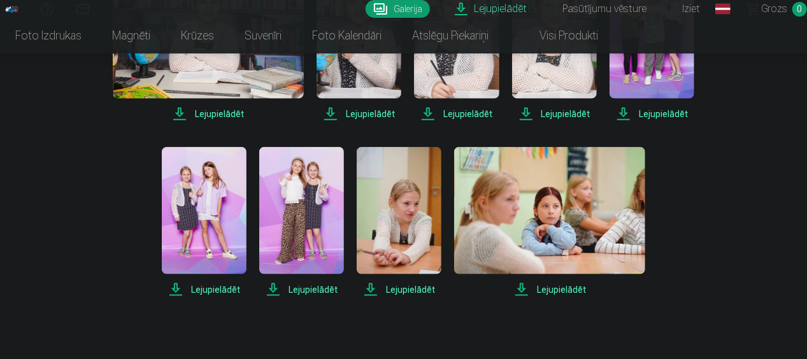
click at [220, 288] on span "Lejupielādēt" at bounding box center [204, 289] width 85 height 15
click at [315, 292] on span "Lejupielādēt" at bounding box center [301, 289] width 85 height 15
click at [413, 288] on span "Lejupielādēt" at bounding box center [399, 289] width 85 height 15
click at [552, 285] on span "Lejupielādēt" at bounding box center [549, 289] width 191 height 15
click at [775, 65] on div "Lejupielādēt Šajā sadaļā jūs varat lejupielādēt dāvināto fotoattēlu un iegādāto…" at bounding box center [404, 4] width 765 height 1411
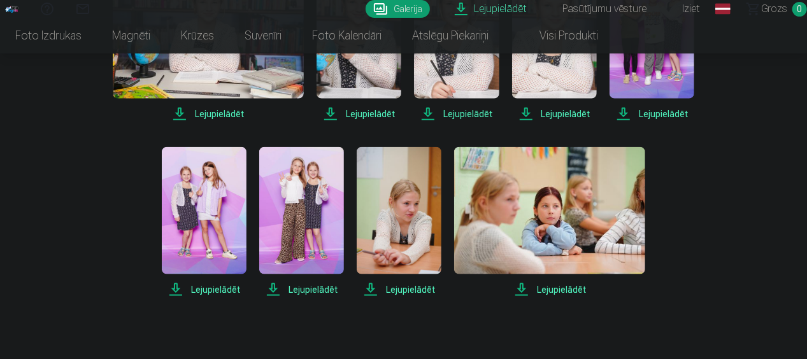
drag, startPoint x: 807, startPoint y: 208, endPoint x: 809, endPoint y: 173, distance: 34.5
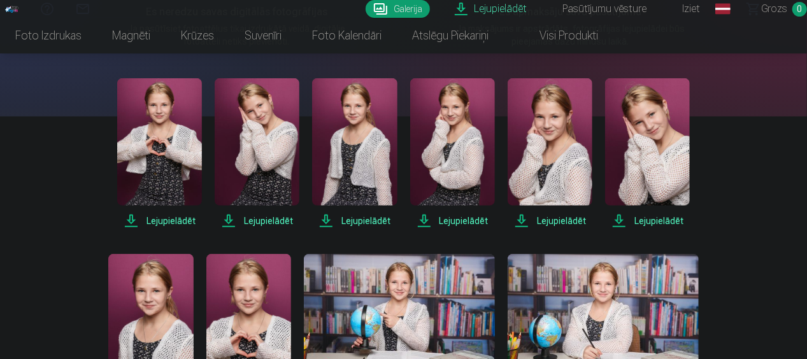
scroll to position [217, 0]
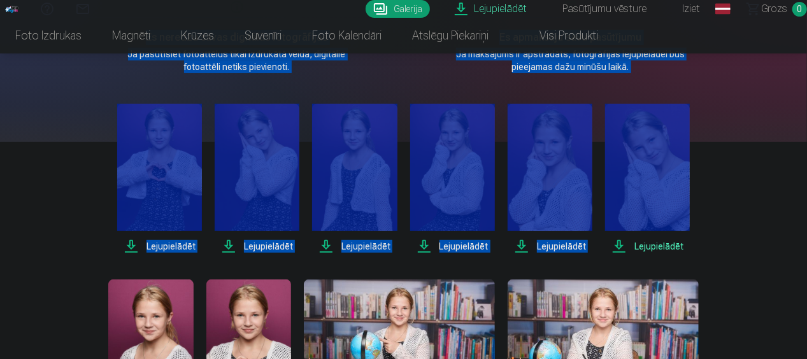
drag, startPoint x: 801, startPoint y: 94, endPoint x: 806, endPoint y: 47, distance: 46.7
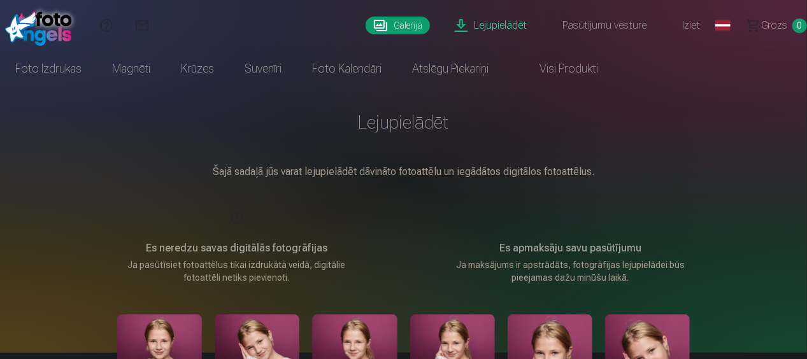
scroll to position [0, 0]
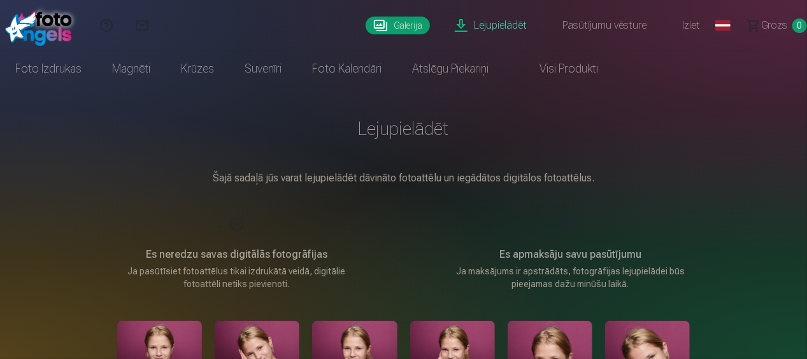
click at [698, 29] on link "Iziet" at bounding box center [684, 25] width 54 height 51
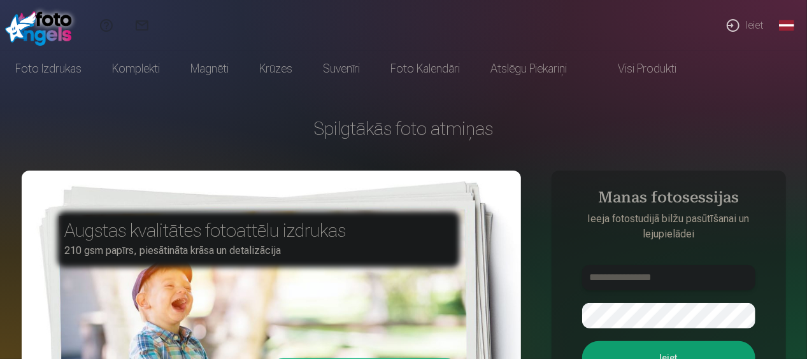
click at [670, 273] on input "text" at bounding box center [668, 277] width 173 height 25
click at [718, 276] on input "text" at bounding box center [668, 277] width 173 height 25
click at [672, 276] on input "text" at bounding box center [668, 277] width 173 height 25
type input "******"
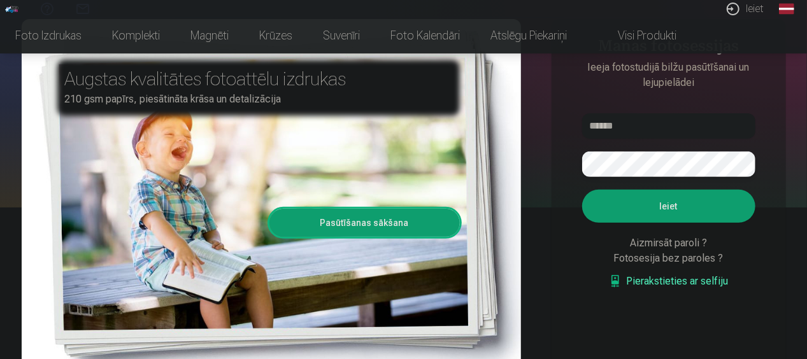
scroll to position [158, 0]
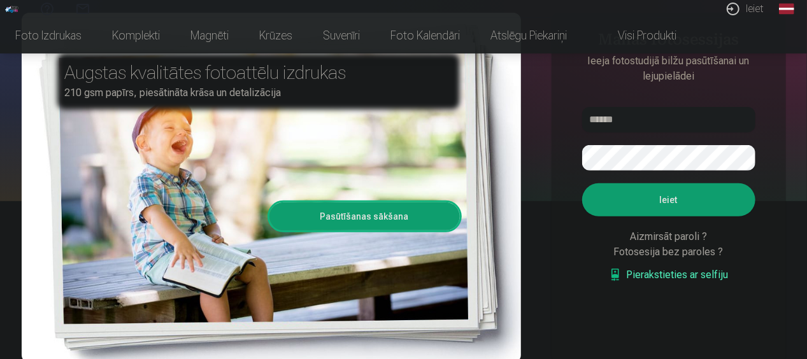
click at [660, 256] on div "Fotosesija bez paroles ?" at bounding box center [668, 252] width 173 height 15
click at [657, 237] on div "Aizmirsāt paroli ?" at bounding box center [668, 236] width 173 height 15
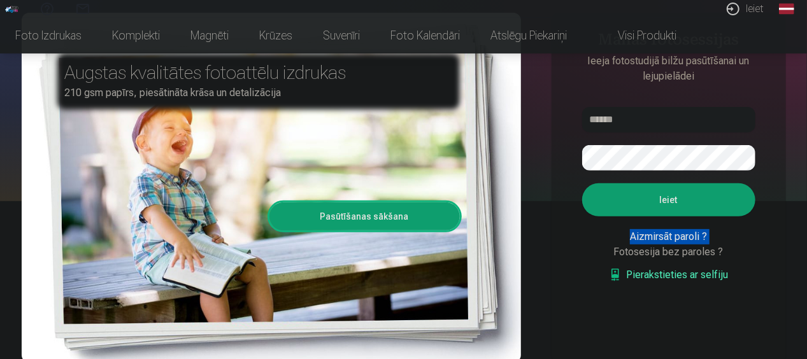
drag, startPoint x: 657, startPoint y: 237, endPoint x: 644, endPoint y: 240, distance: 13.1
click at [644, 240] on div "Aizmirsāt paroli ?" at bounding box center [668, 236] width 173 height 15
click at [638, 120] on input "******" at bounding box center [668, 119] width 173 height 25
drag, startPoint x: 638, startPoint y: 120, endPoint x: 552, endPoint y: 134, distance: 87.8
click at [552, 134] on aside "Manas fotosessijas Ieeja fotostudijā bilžu pasūtīšanai un lejupielādei ****** I…" at bounding box center [669, 188] width 234 height 350
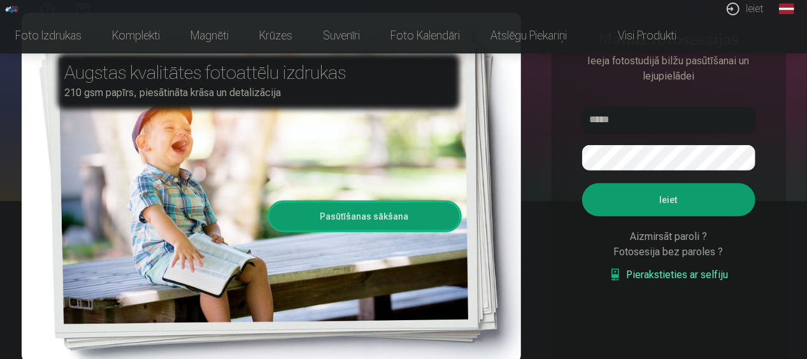
type input "******"
click at [686, 199] on button "Ieiet" at bounding box center [668, 199] width 173 height 33
click at [685, 206] on button "Ieiet" at bounding box center [668, 199] width 173 height 33
click at [668, 240] on div "Aizmirsāt paroli ?" at bounding box center [668, 236] width 173 height 15
click at [680, 275] on link "Pierakstieties ar selfiju" at bounding box center [669, 275] width 120 height 15
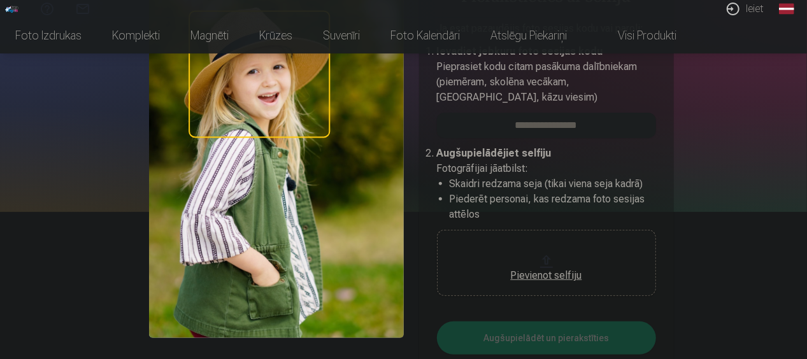
scroll to position [147, 0]
click at [540, 255] on button "Pievienot selfiju" at bounding box center [546, 264] width 219 height 66
click at [562, 257] on button "Pievienot selfiju" at bounding box center [546, 264] width 219 height 66
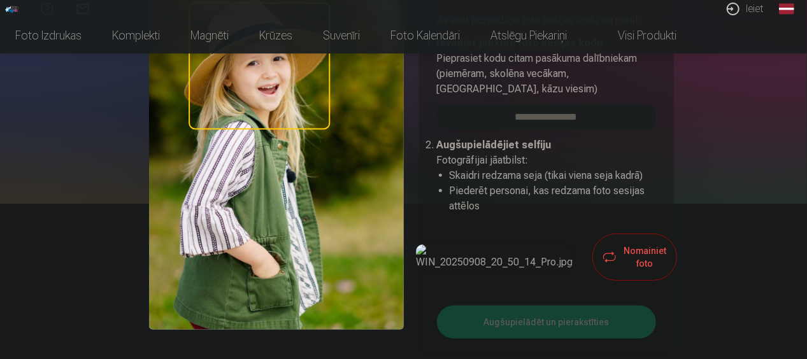
scroll to position [155, 0]
click at [636, 111] on input "email" at bounding box center [546, 117] width 219 height 25
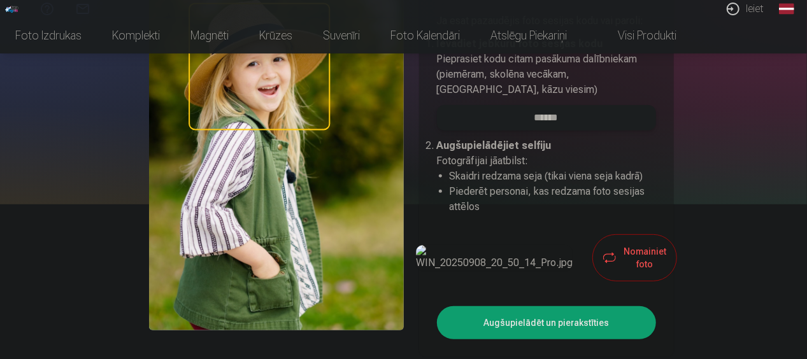
type input "******"
click at [473, 322] on button "Augšupielādēt un pierakstīties" at bounding box center [546, 322] width 219 height 33
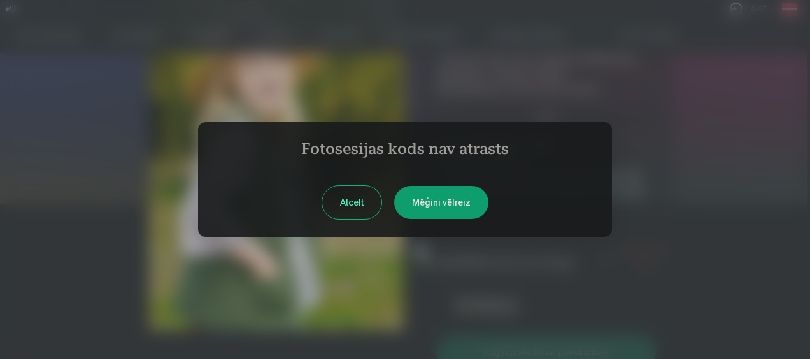
click at [433, 212] on button "Mēģini vēlreiz" at bounding box center [441, 202] width 94 height 33
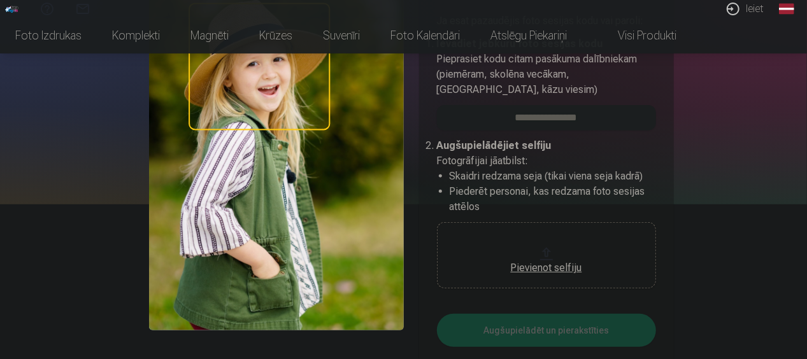
click at [516, 266] on div "Pievienot selfiju" at bounding box center [547, 268] width 194 height 15
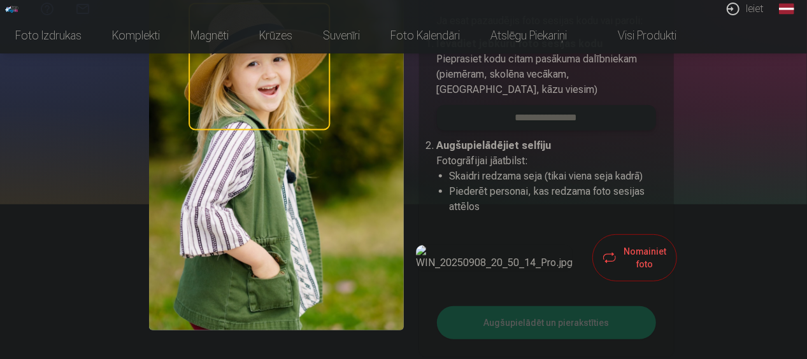
click at [577, 125] on input "email" at bounding box center [546, 117] width 219 height 25
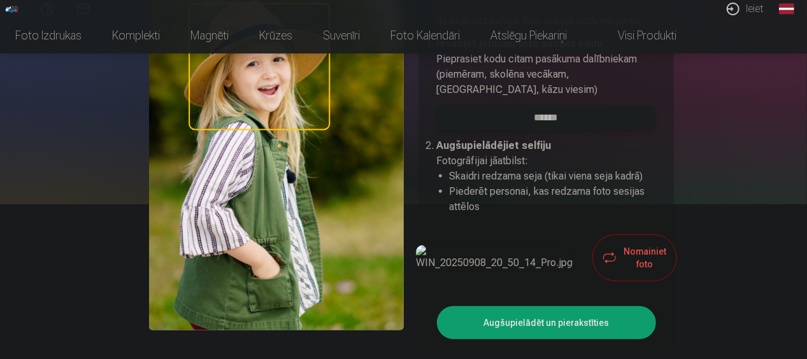
type input "******"
click at [575, 307] on button "Augšupielādēt un pierakstīties" at bounding box center [546, 322] width 219 height 33
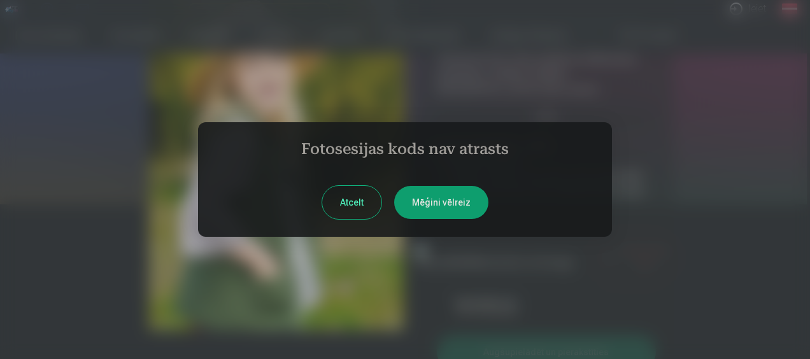
click at [484, 198] on div "Atcelt Mēģini vēlreiz" at bounding box center [405, 202] width 378 height 33
click at [345, 195] on button "Atcelt" at bounding box center [351, 202] width 59 height 33
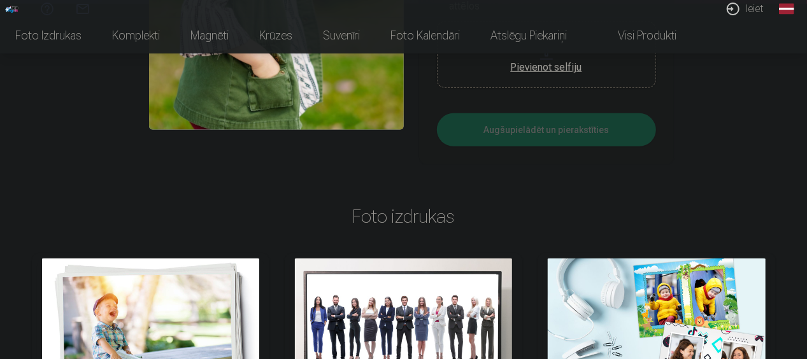
scroll to position [0, 0]
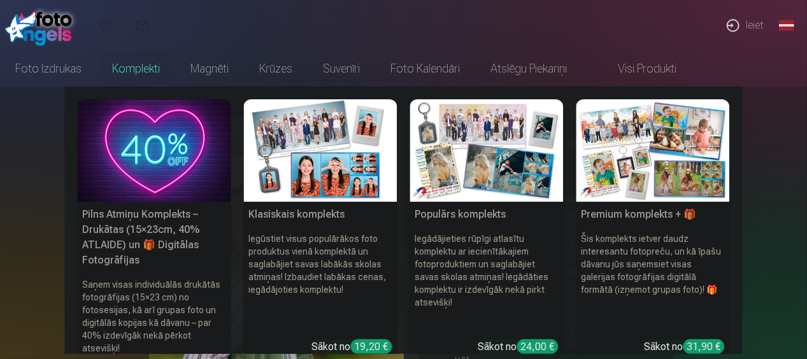
click at [146, 65] on link "Komplekti" at bounding box center [136, 69] width 78 height 36
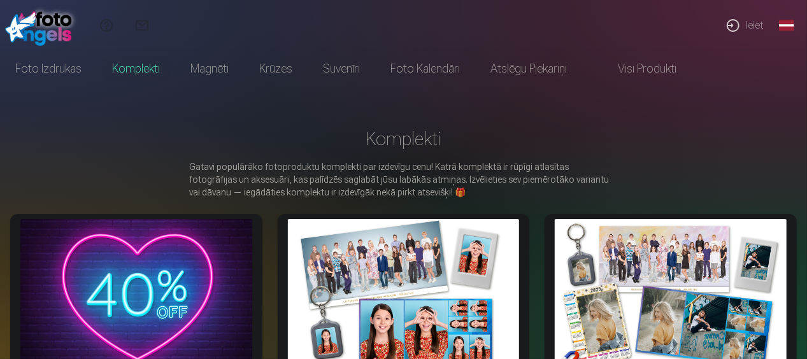
click at [754, 25] on link "Ieiet" at bounding box center [744, 25] width 59 height 51
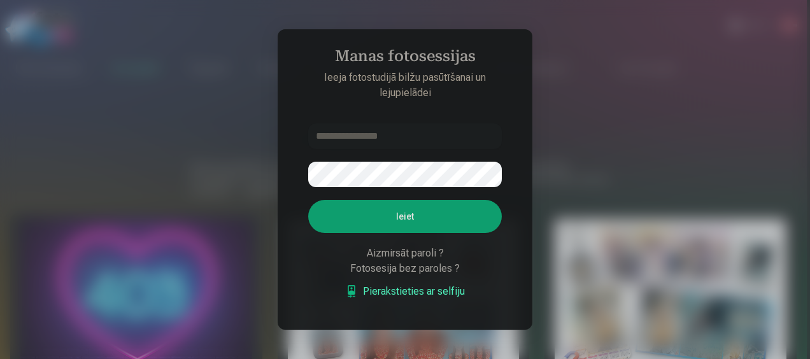
click at [389, 270] on div "Fotosesija bez paroles ?" at bounding box center [405, 268] width 194 height 15
click at [484, 279] on div "Aizmirsāt paroli ? Fotosesija bez paroles ? Pierakstieties ar selfiju" at bounding box center [405, 273] width 194 height 54
click at [598, 62] on div at bounding box center [405, 179] width 810 height 359
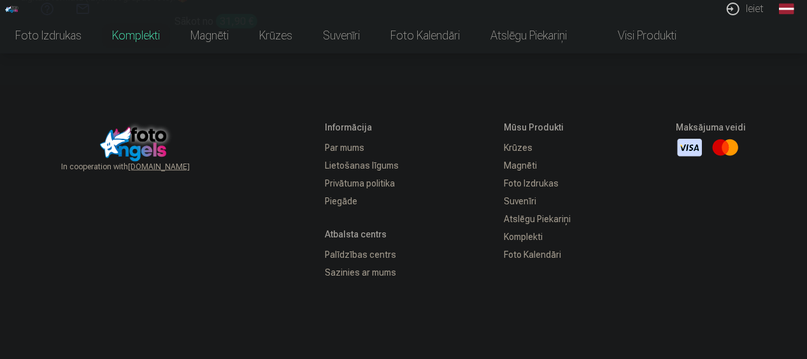
scroll to position [709, 0]
click at [367, 274] on link "Sazinies ar mums" at bounding box center [363, 271] width 74 height 18
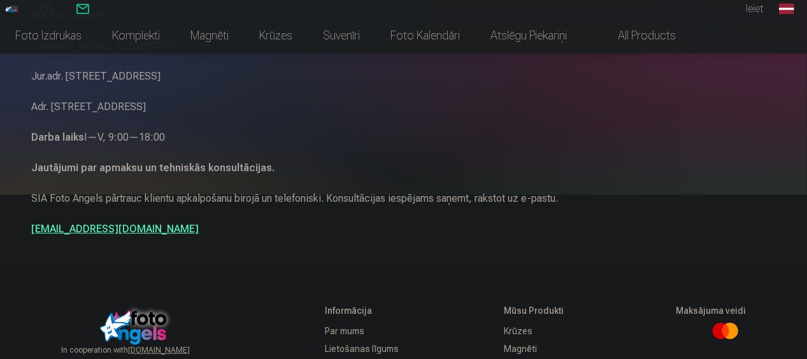
scroll to position [168, 0]
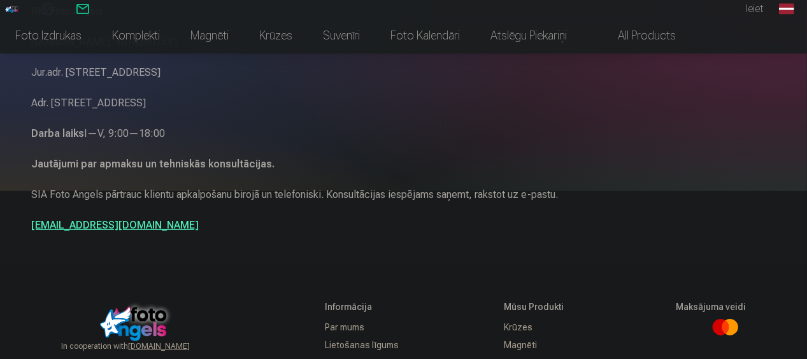
click at [77, 223] on link "[EMAIL_ADDRESS][DOMAIN_NAME]" at bounding box center [116, 225] width 168 height 12
